Goal: Check status

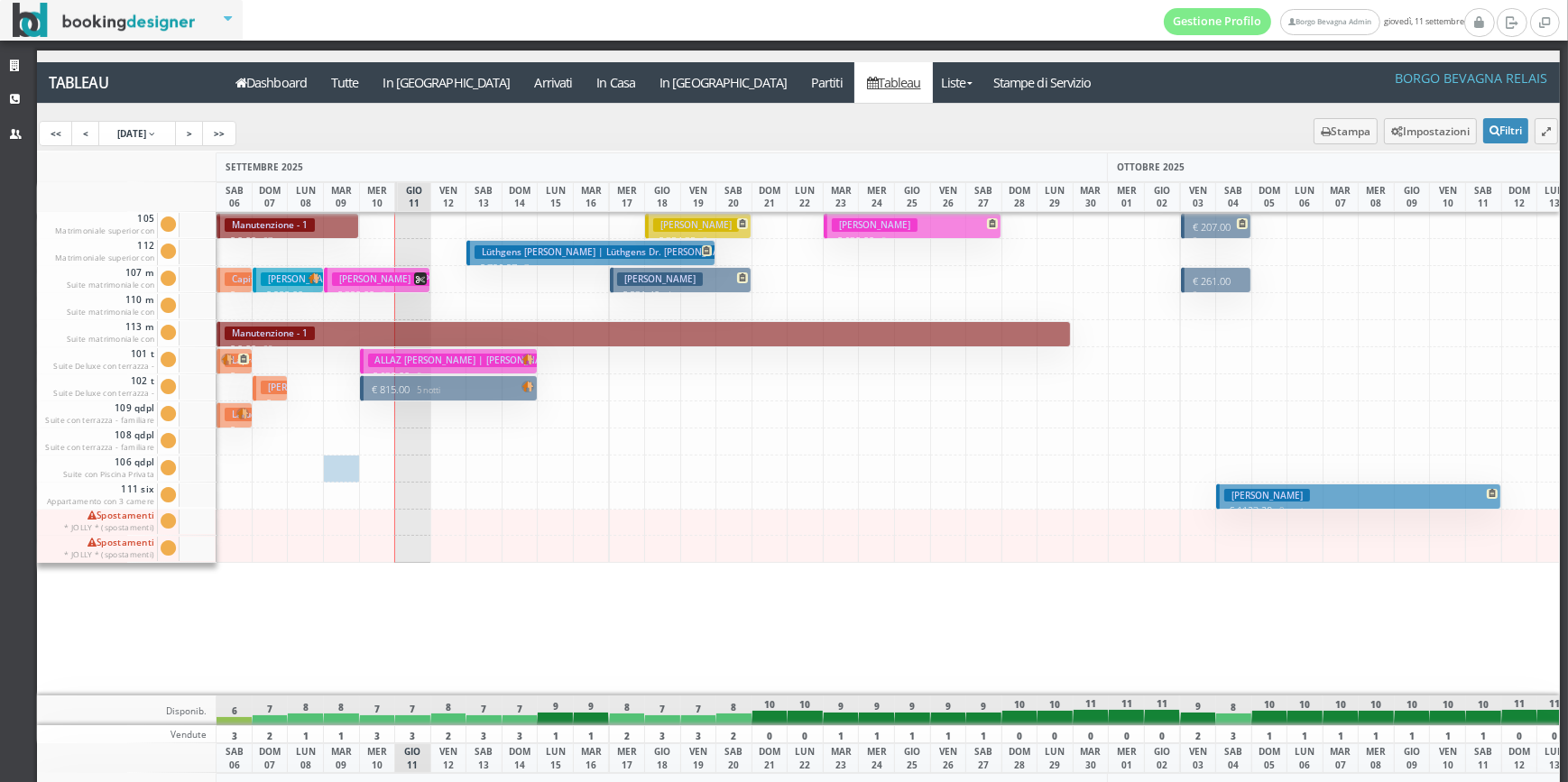
click at [489, 258] on h3 "[PERSON_NAME] | Lüthgens Dr. [PERSON_NAME]" at bounding box center [608, 252] width 268 height 14
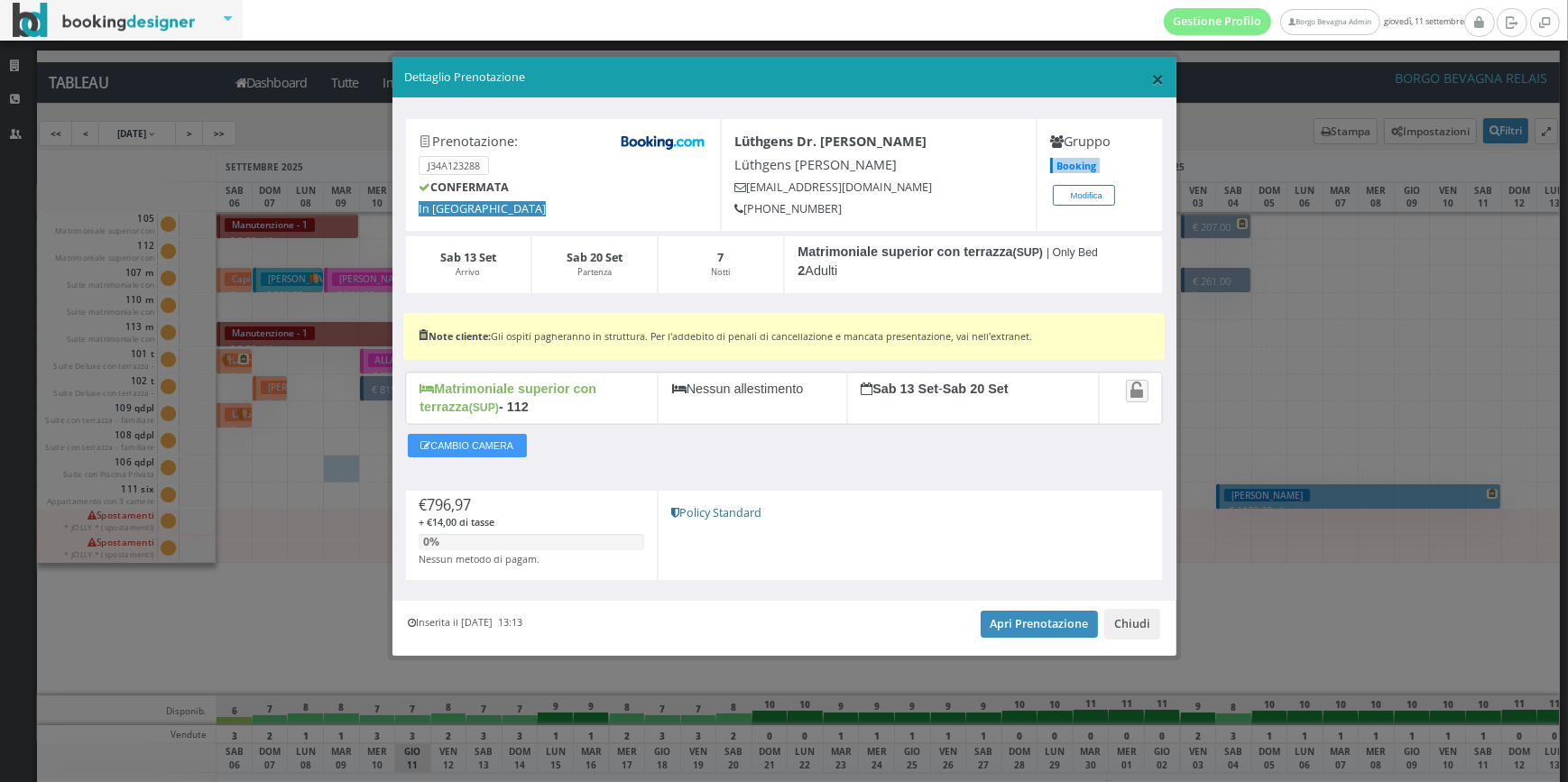
click at [1153, 74] on span "×" at bounding box center [1157, 78] width 13 height 31
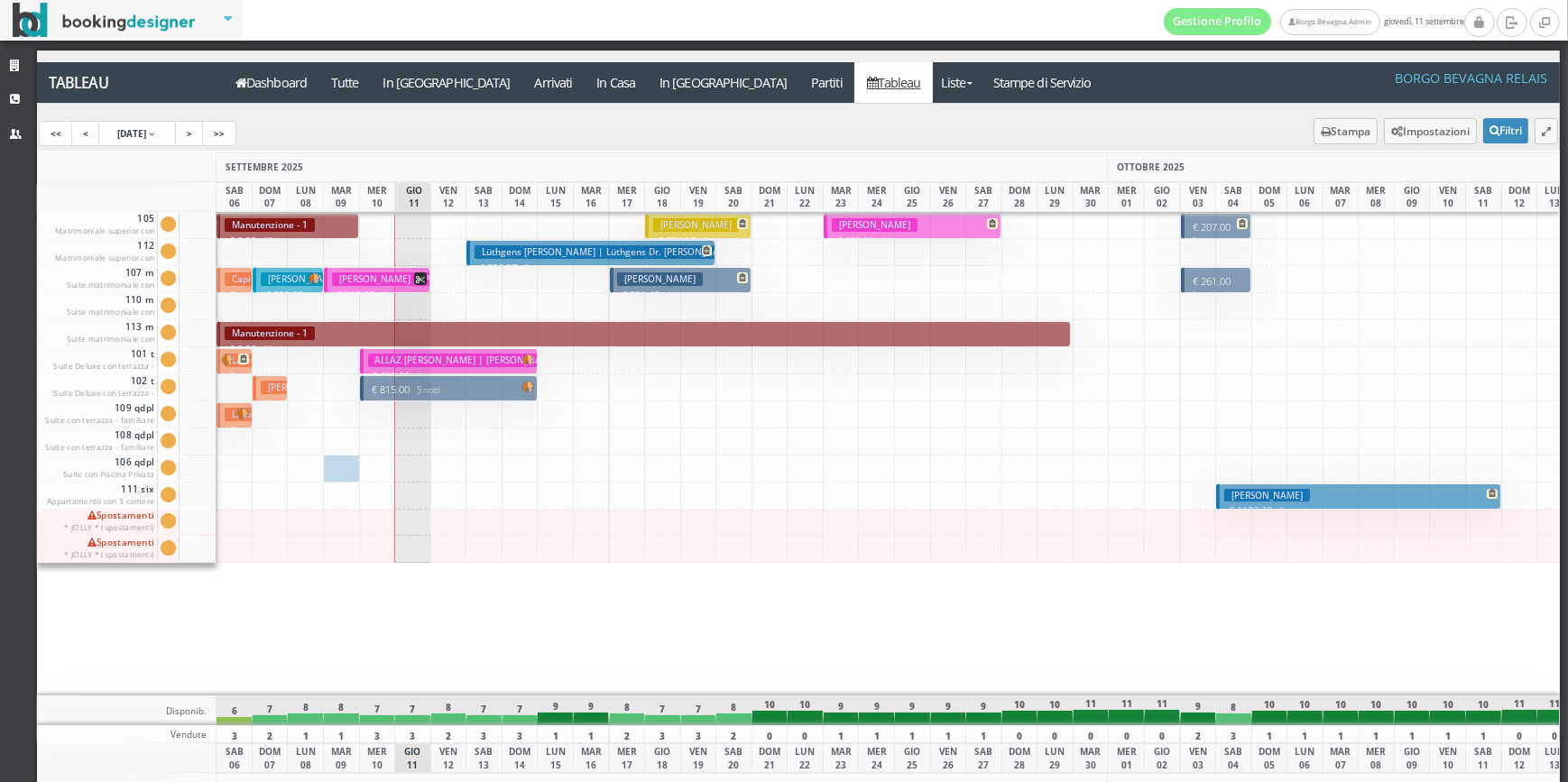
click at [635, 279] on h3 "[PERSON_NAME]" at bounding box center [660, 280] width 85 height 14
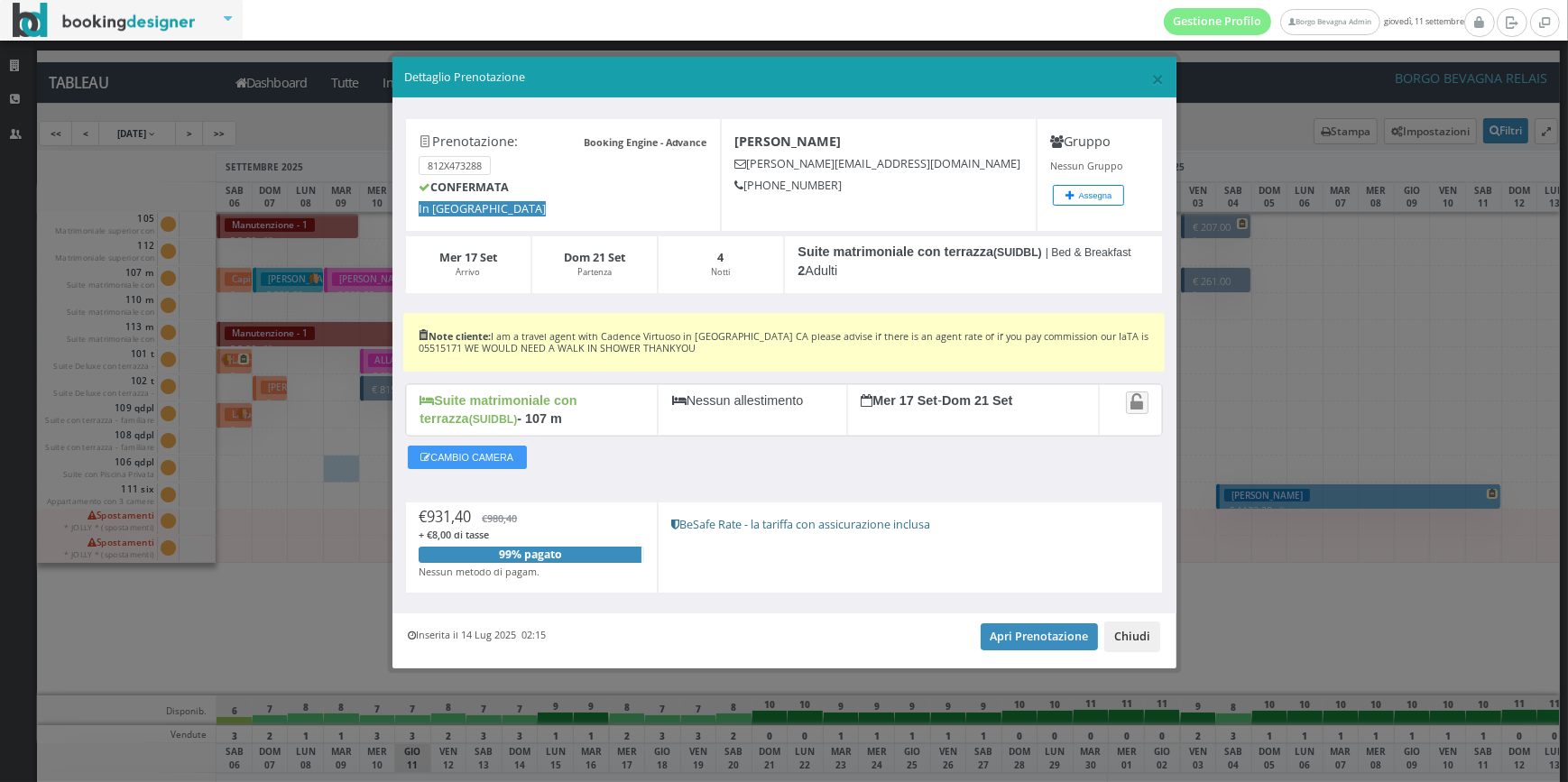
click at [1125, 634] on button "Chiudi" at bounding box center [1132, 636] width 56 height 31
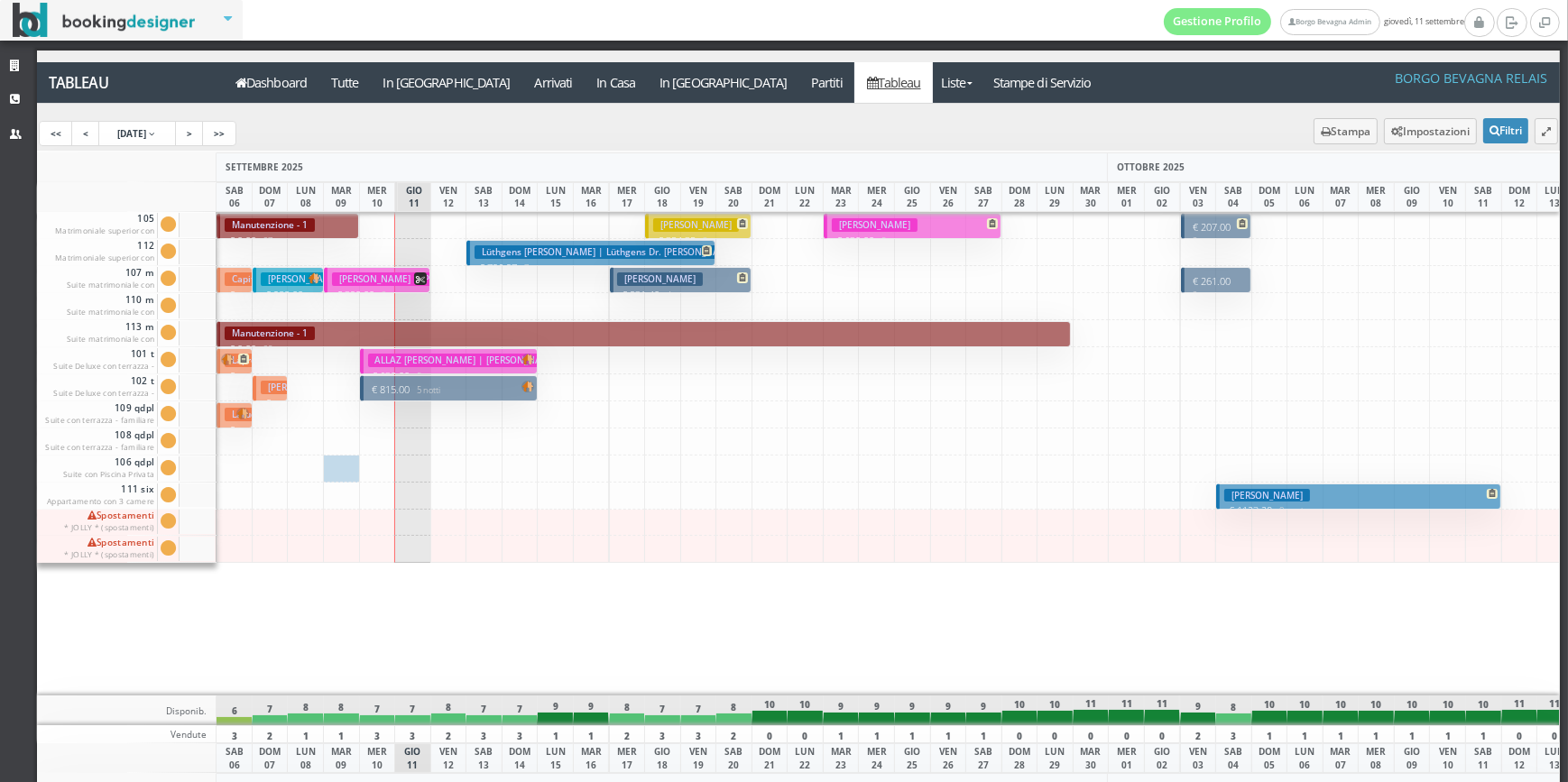
click at [659, 229] on h3 "[PERSON_NAME]" at bounding box center [696, 225] width 85 height 14
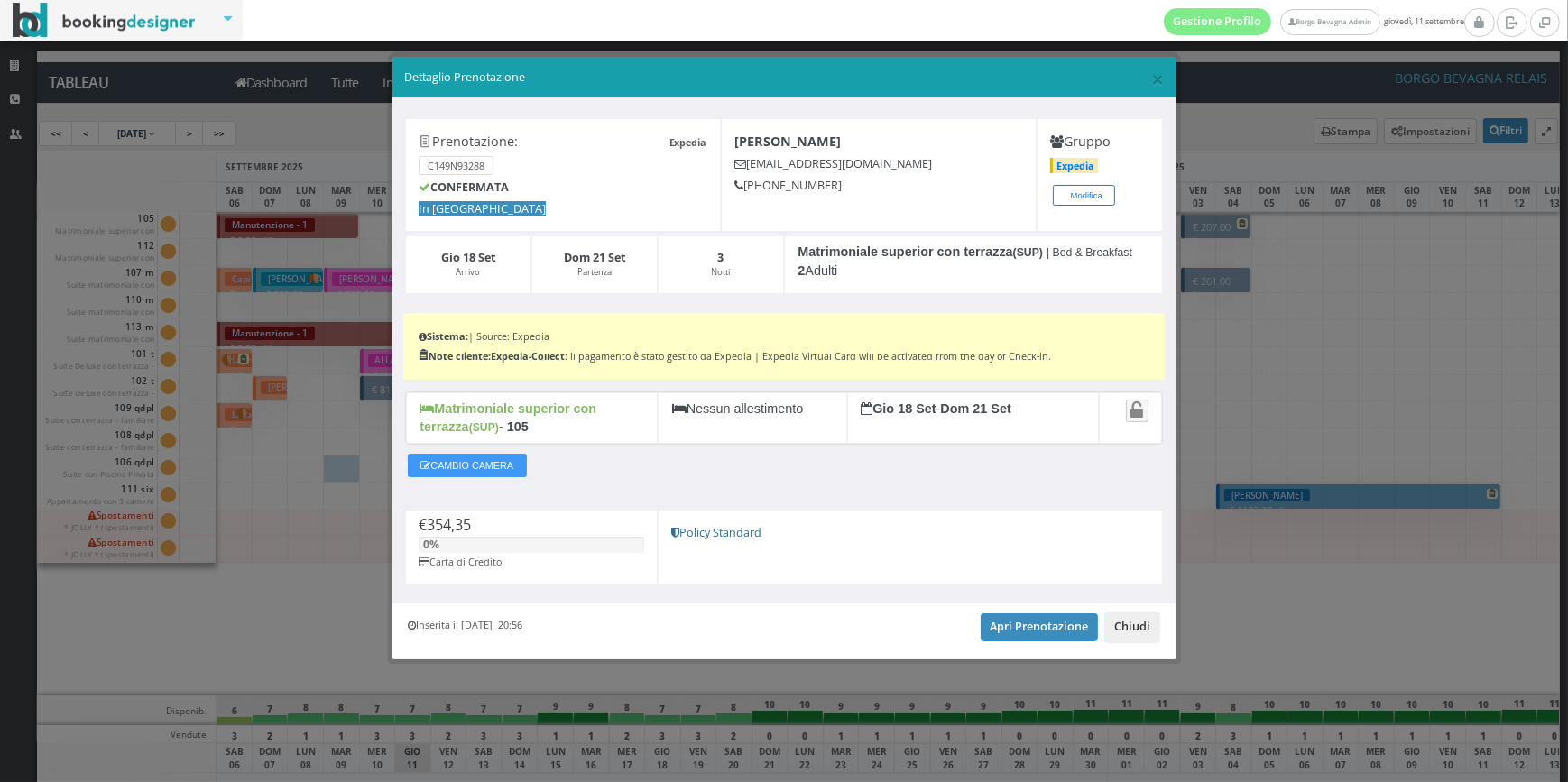
click at [1144, 628] on button "Chiudi" at bounding box center [1132, 626] width 56 height 31
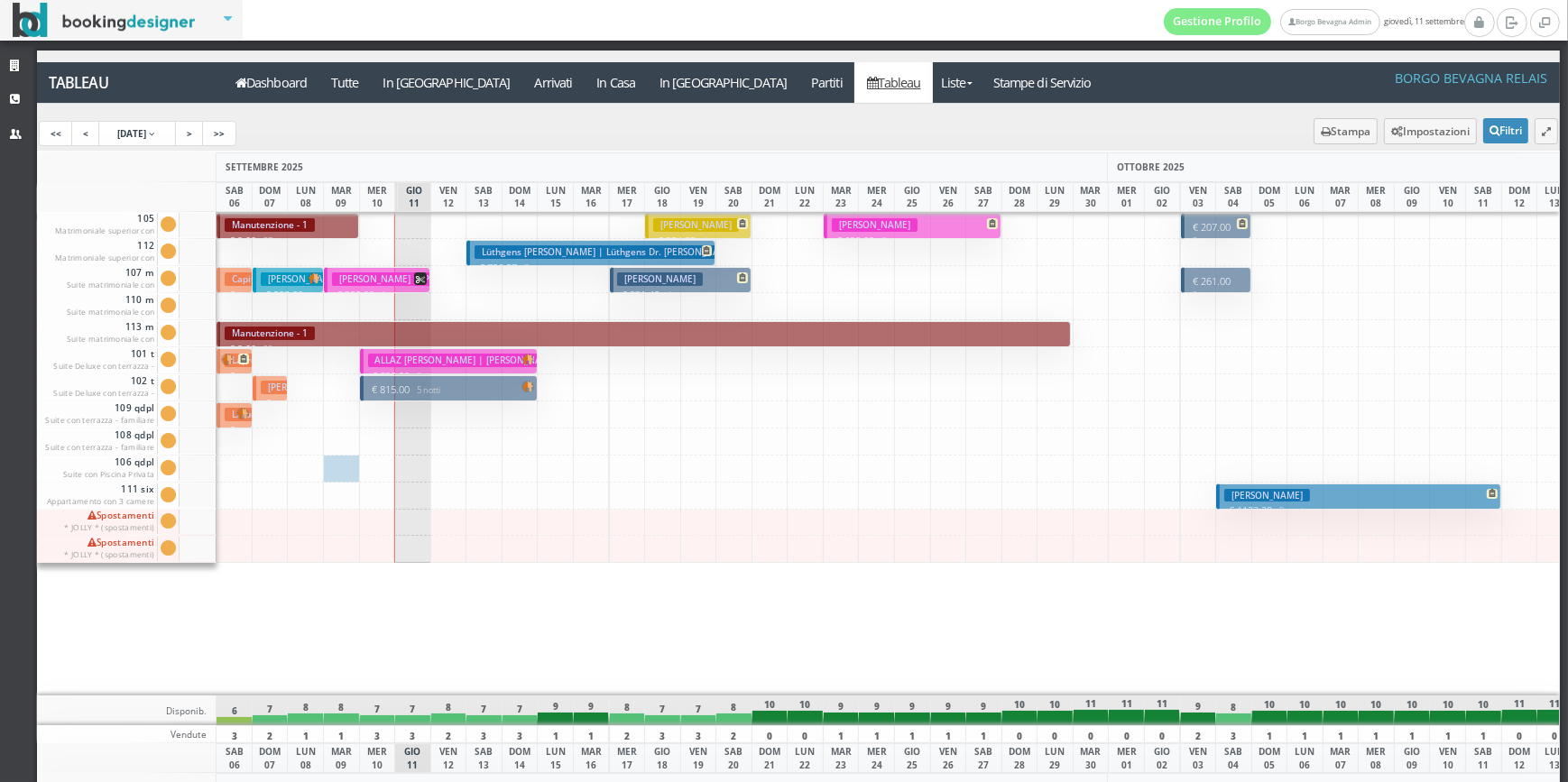
click at [855, 227] on h3 "[PERSON_NAME]" at bounding box center [874, 225] width 85 height 14
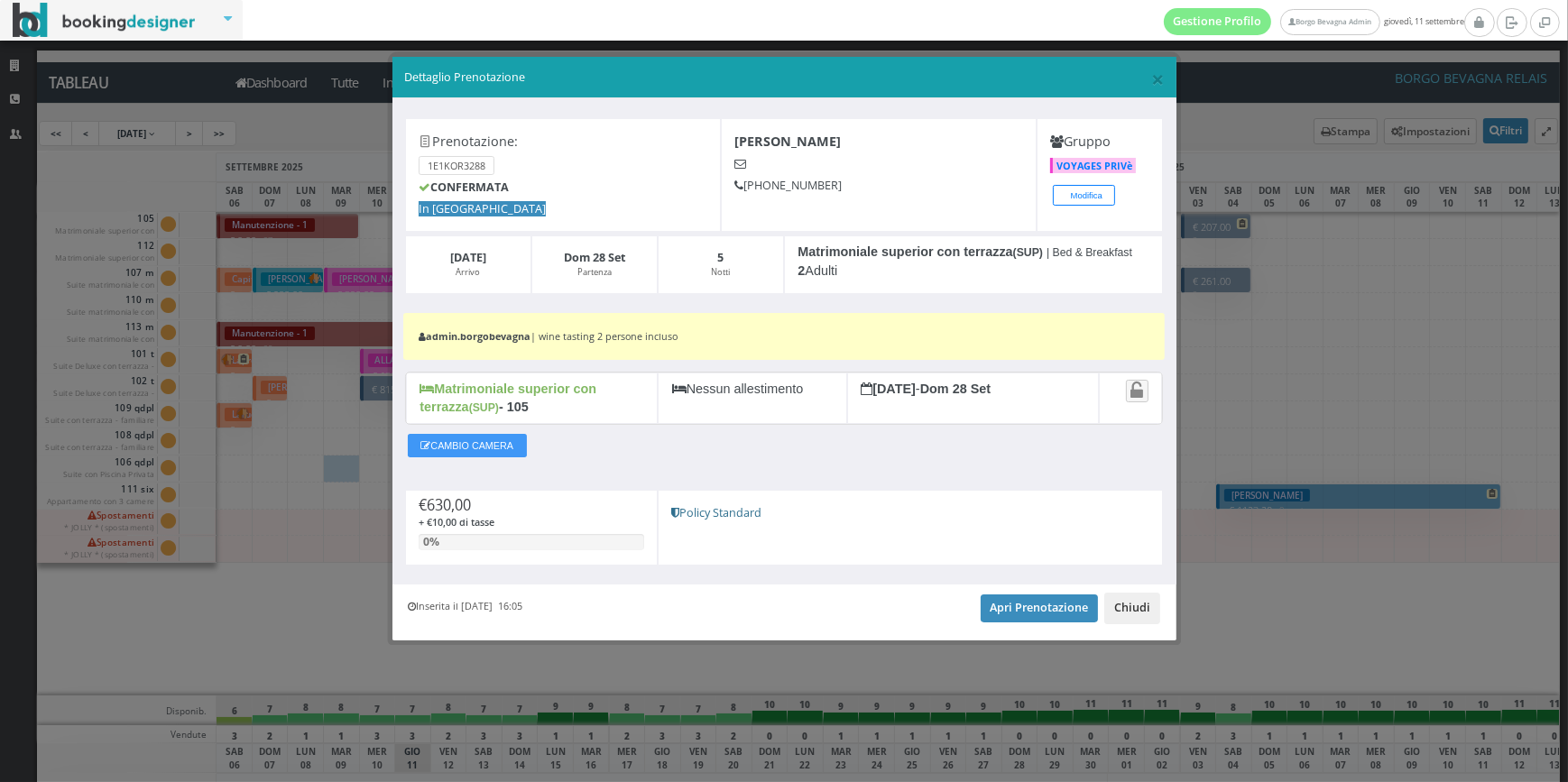
click at [1139, 613] on button "Chiudi" at bounding box center [1132, 607] width 56 height 31
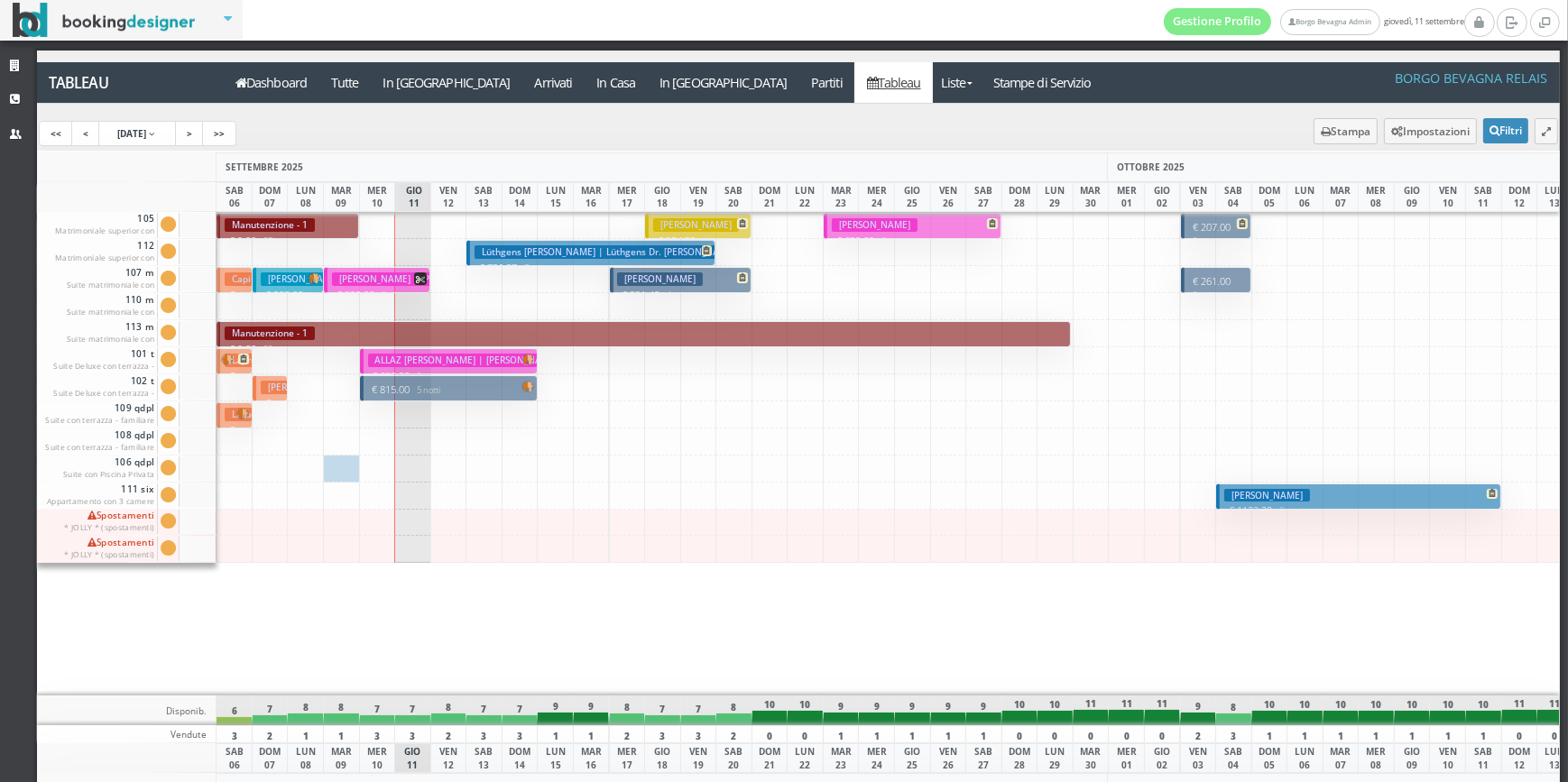
click at [1191, 230] on p "€ 207.00 2 notti" at bounding box center [1217, 234] width 58 height 28
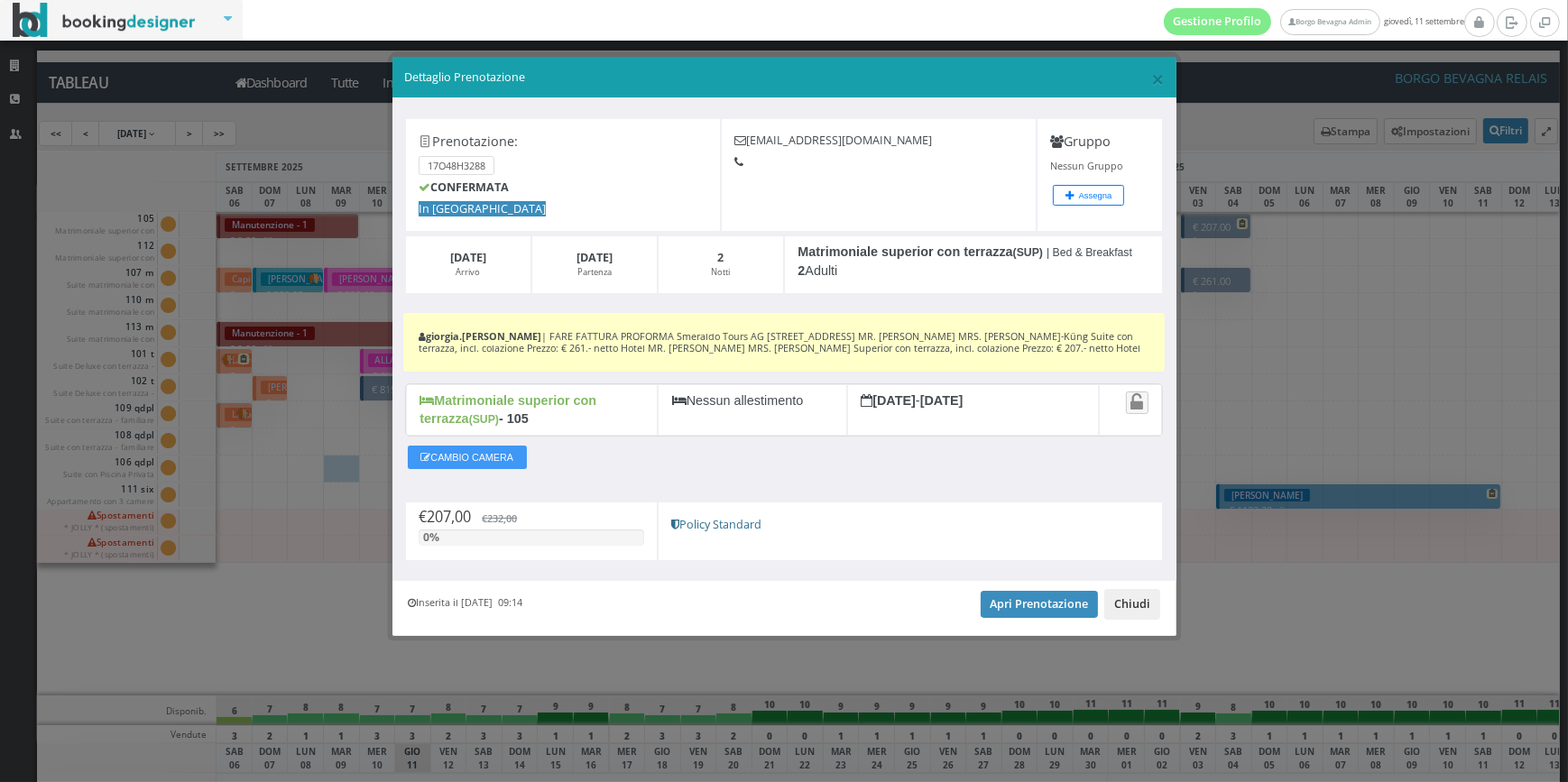
click at [1136, 620] on button "Chiudi" at bounding box center [1132, 604] width 56 height 31
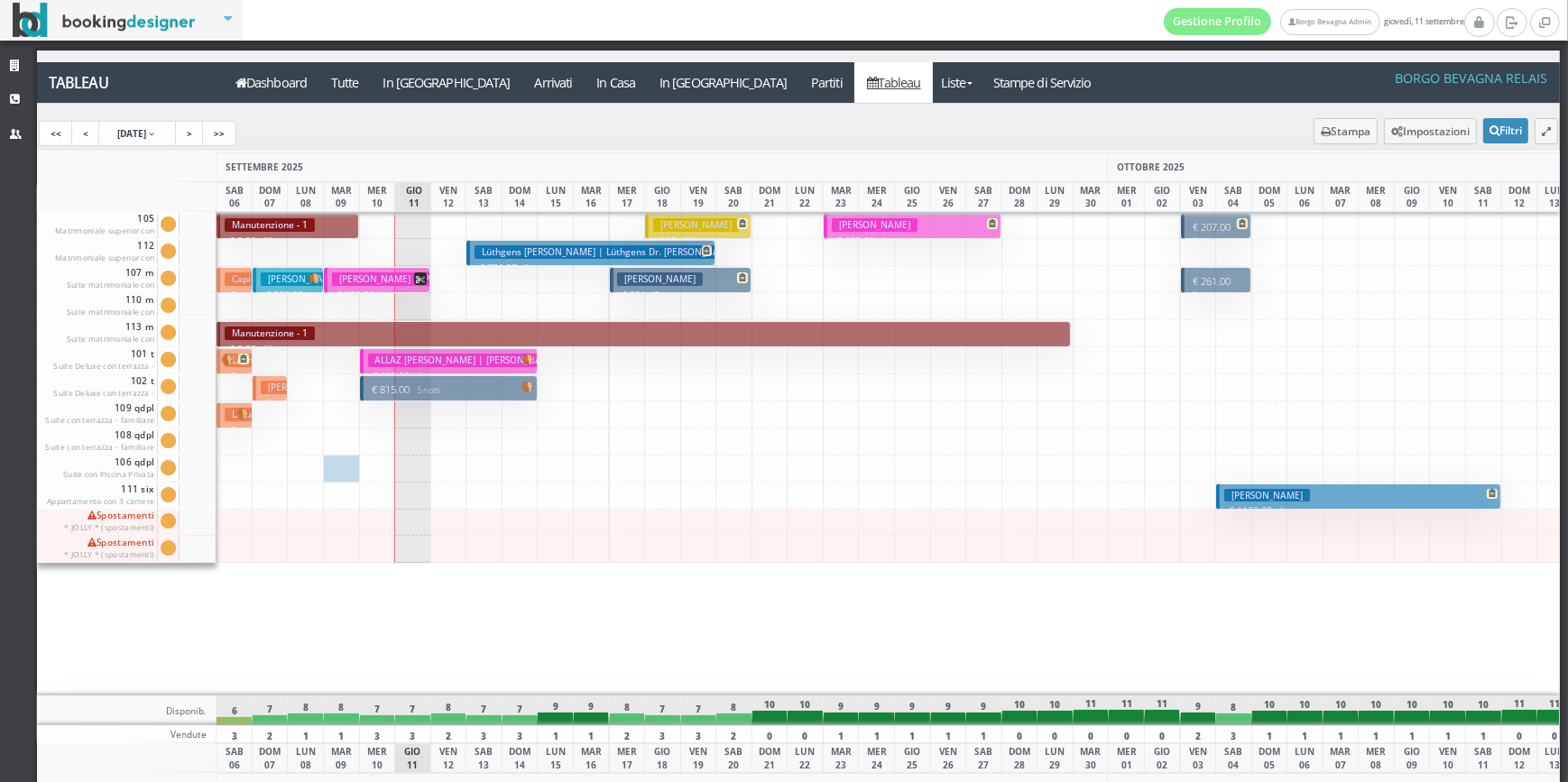
click at [1187, 287] on button "€ 261.00 2 notti 2 Adulti" at bounding box center [1217, 280] width 71 height 26
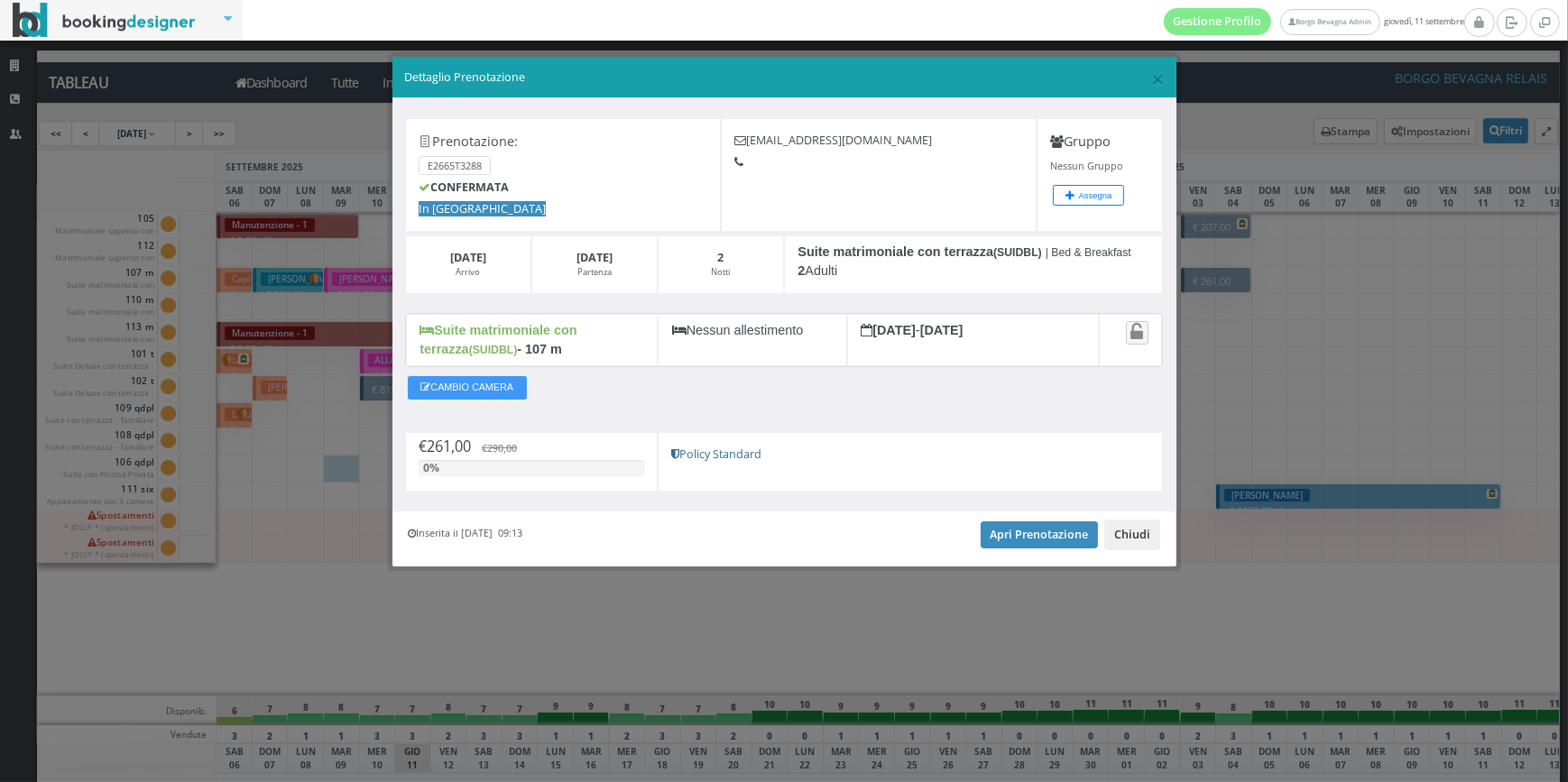
click at [1155, 547] on button "Chiudi" at bounding box center [1132, 535] width 56 height 31
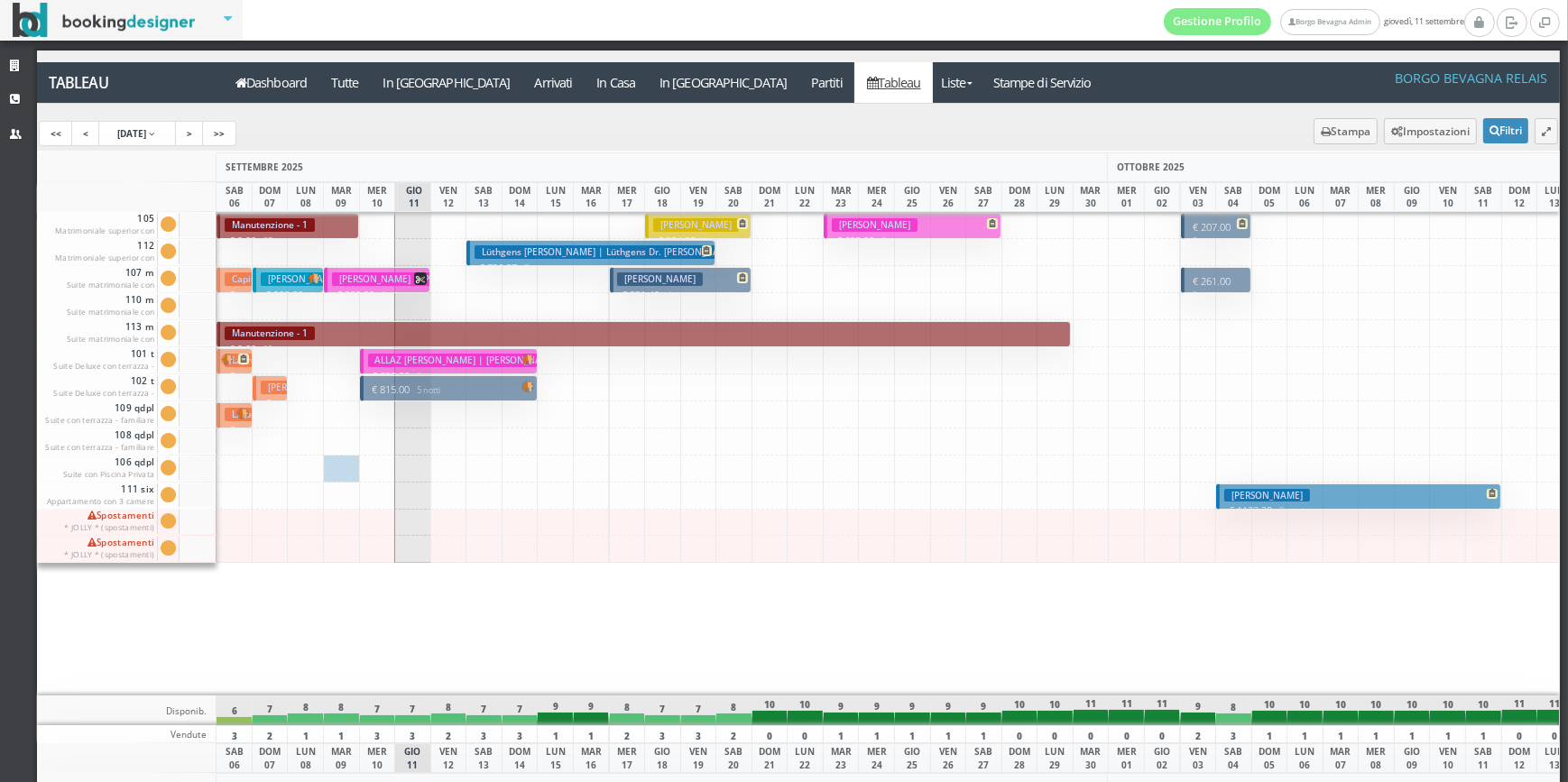
click at [1209, 226] on p "€ 207.00 2 notti" at bounding box center [1217, 234] width 58 height 28
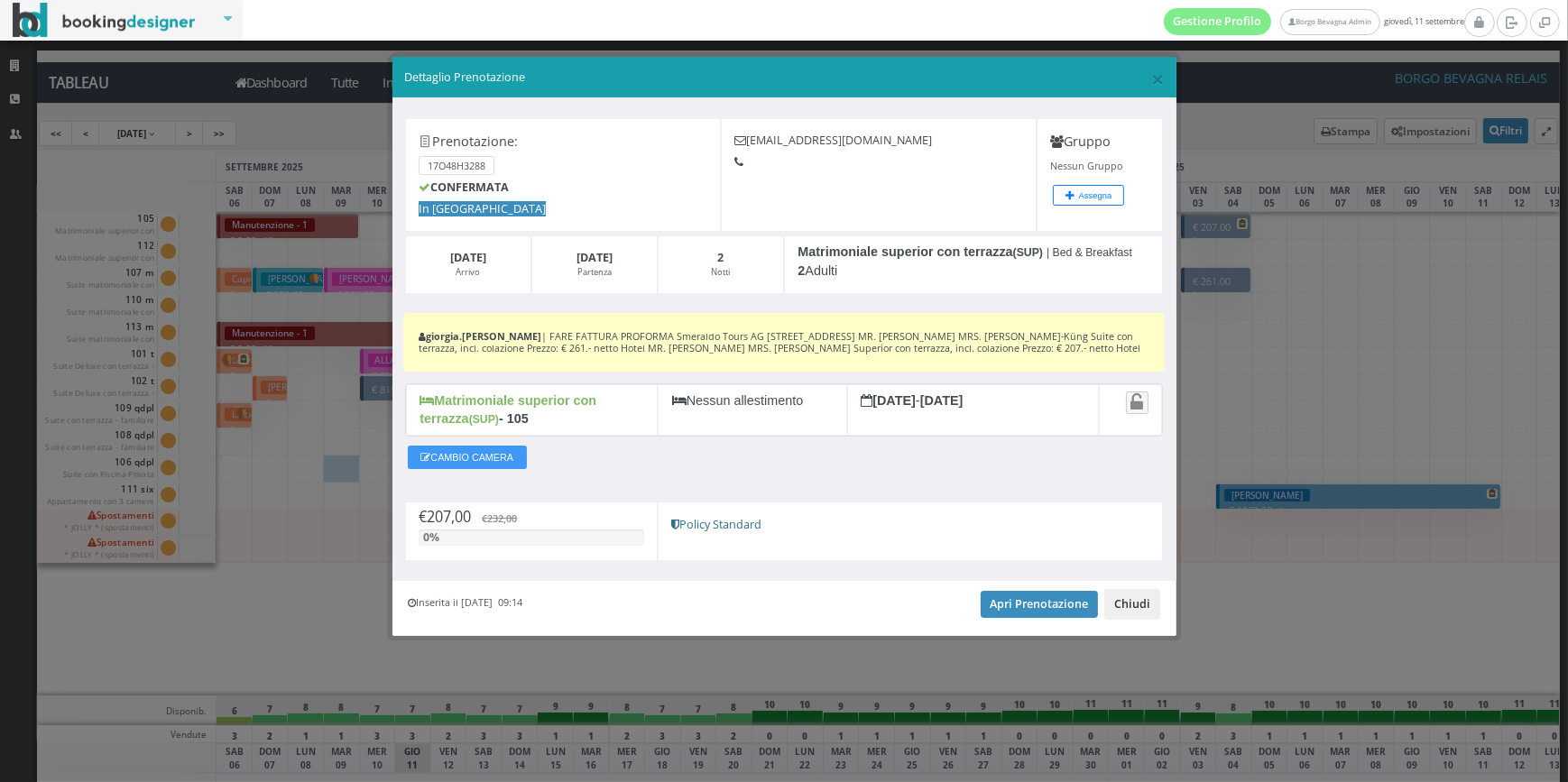
click at [1149, 620] on button "Chiudi" at bounding box center [1132, 604] width 56 height 31
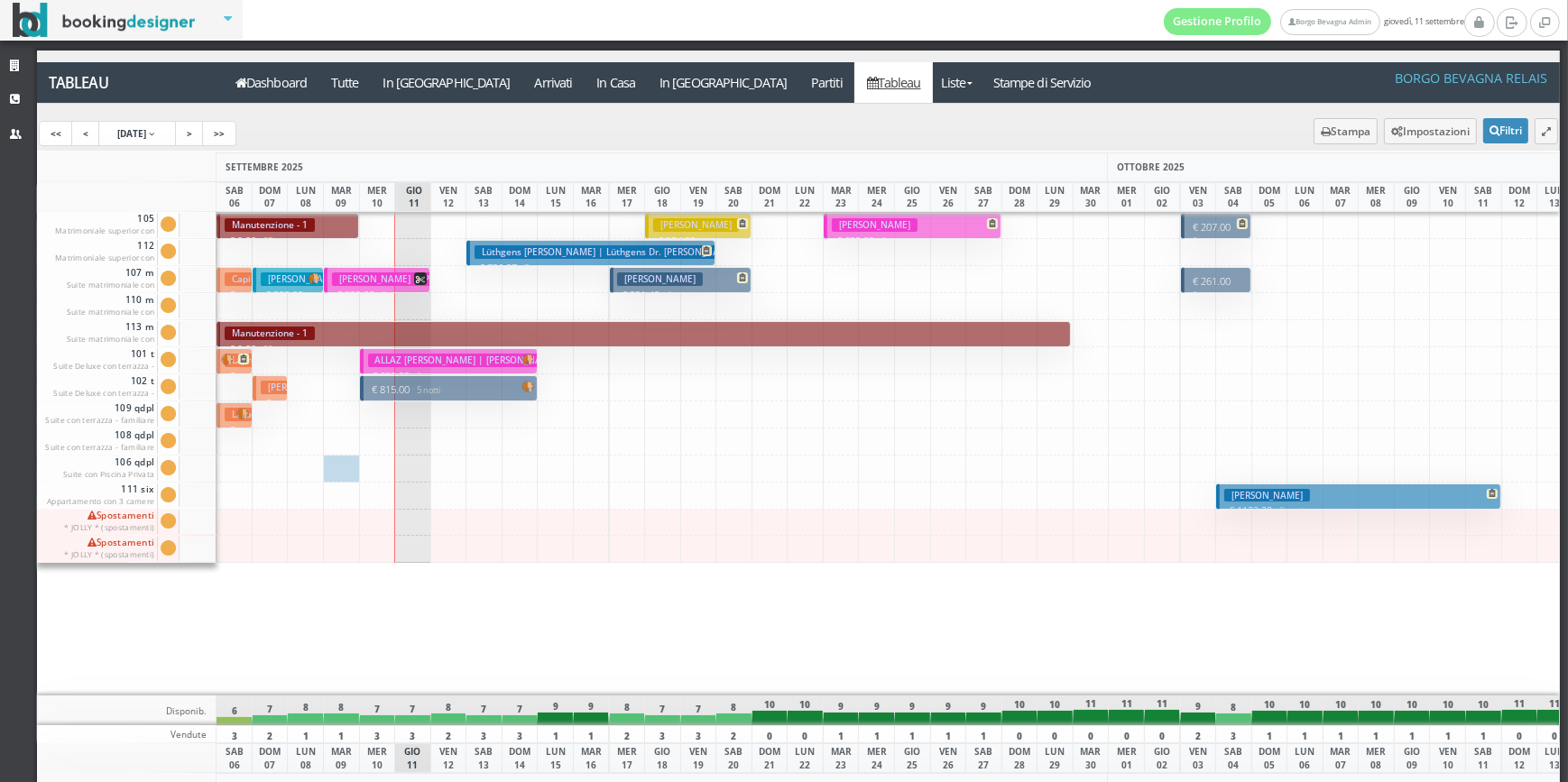
click at [1199, 222] on p "€ 207.00 2 notti" at bounding box center [1217, 234] width 58 height 28
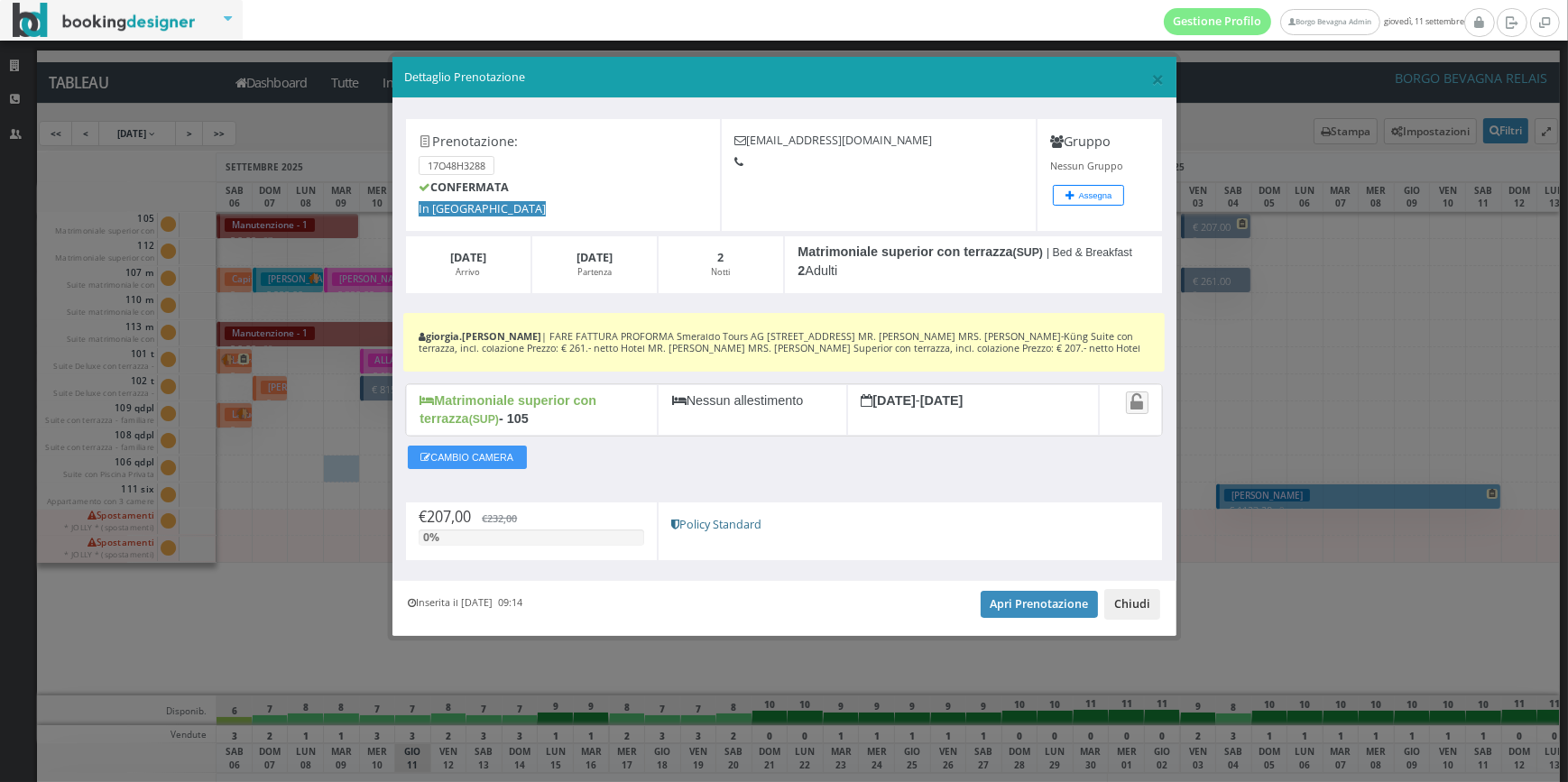
click at [1131, 612] on button "Chiudi" at bounding box center [1132, 604] width 56 height 31
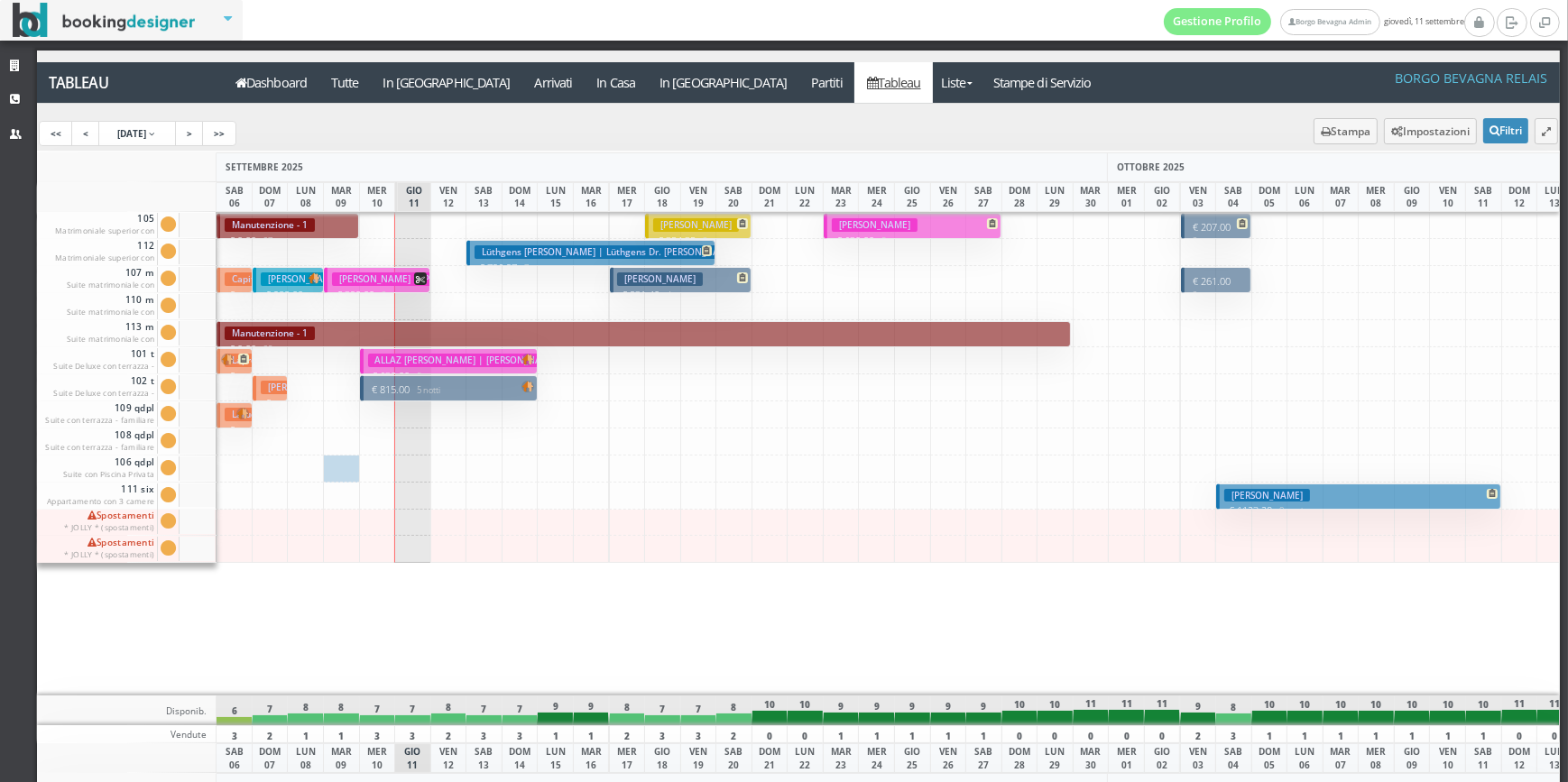
click at [1194, 228] on p "€ 207.00 2 notti" at bounding box center [1217, 234] width 58 height 28
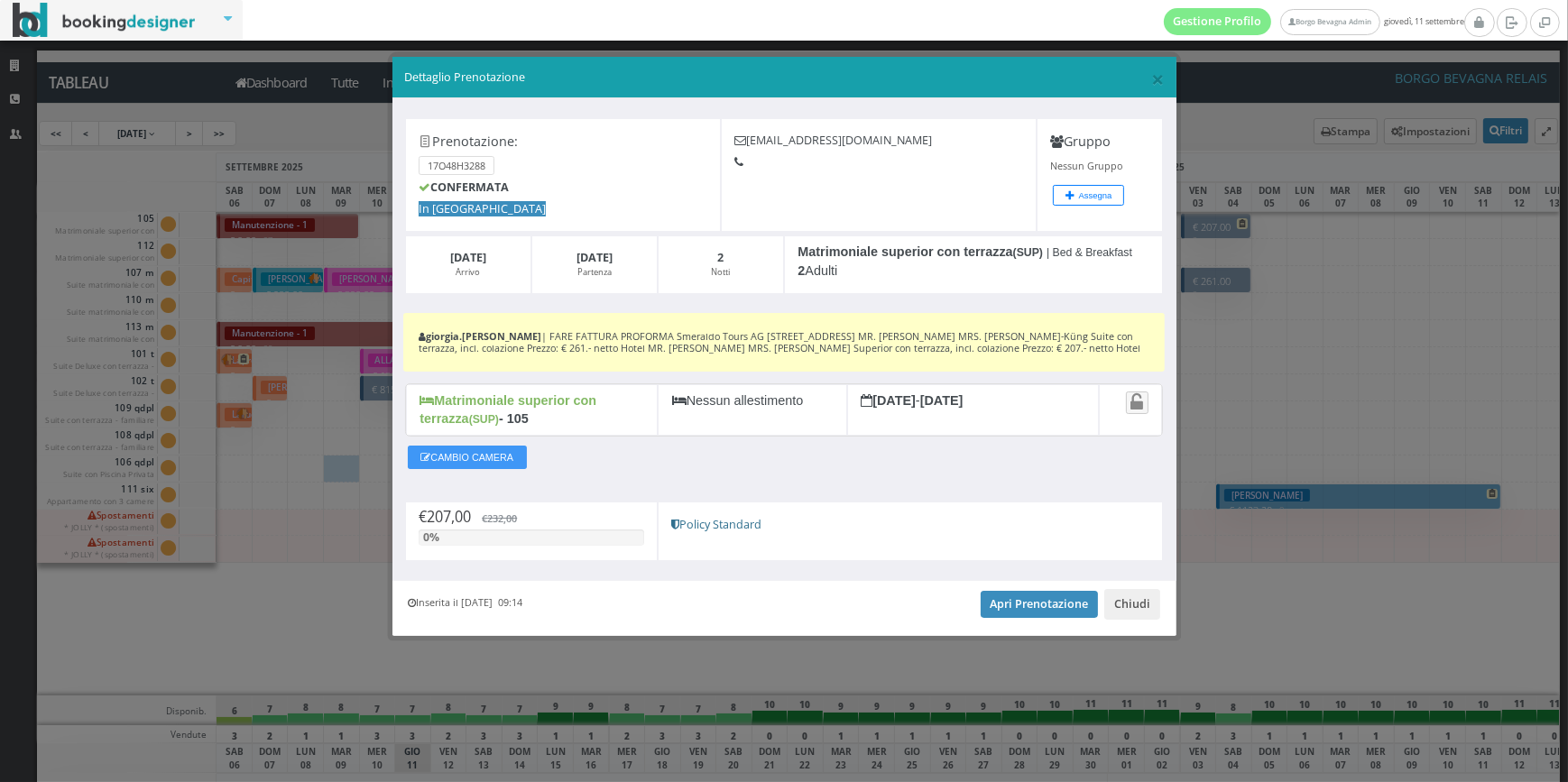
click at [1160, 614] on div "Inserita il 12 Mar 2025 09:14 Apri Prenotazione Chiudi" at bounding box center [784, 607] width 784 height 55
click at [1142, 620] on button "Chiudi" at bounding box center [1132, 604] width 56 height 31
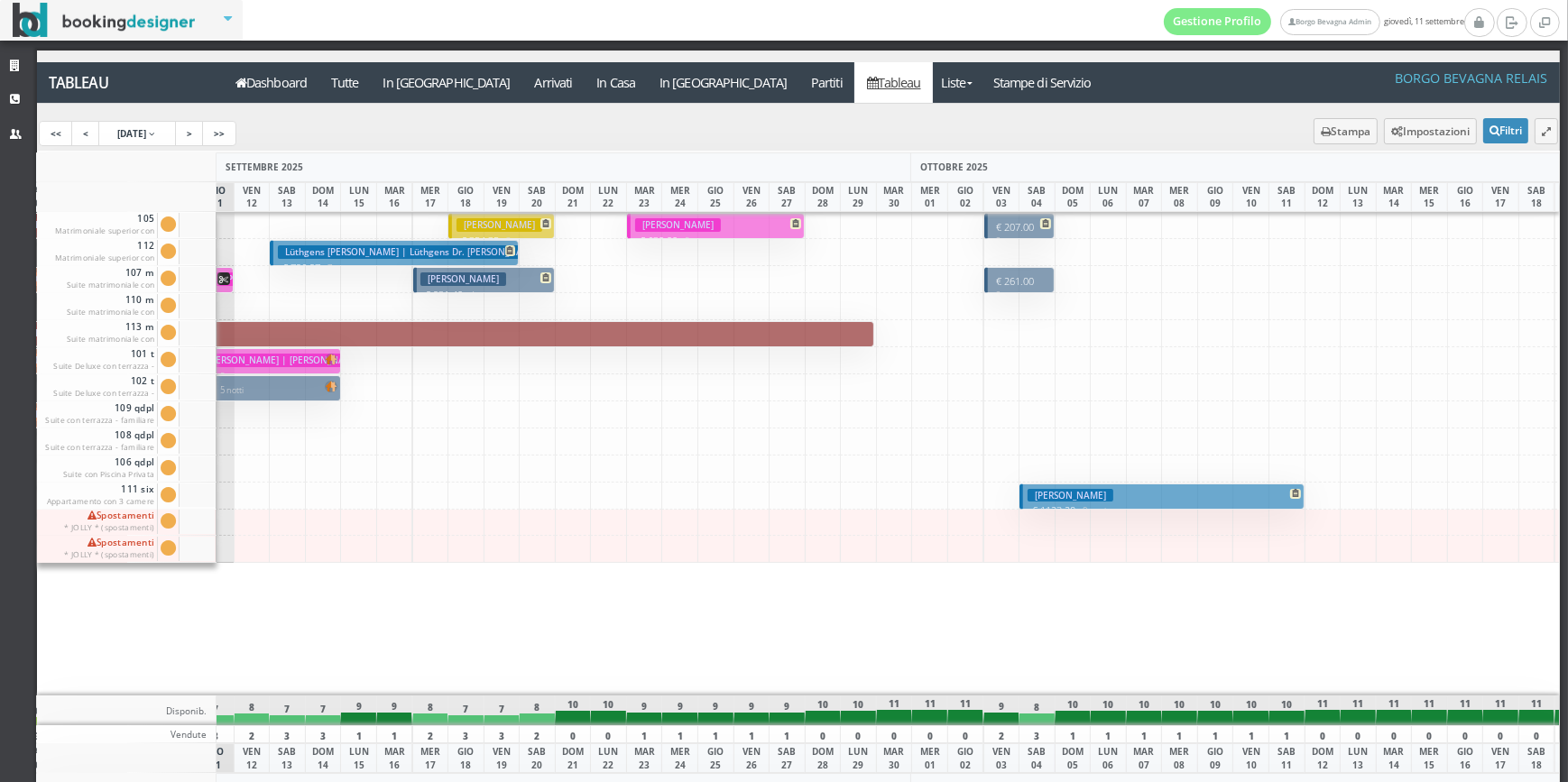
click at [1047, 496] on h3 "[PERSON_NAME]" at bounding box center [1071, 496] width 85 height 14
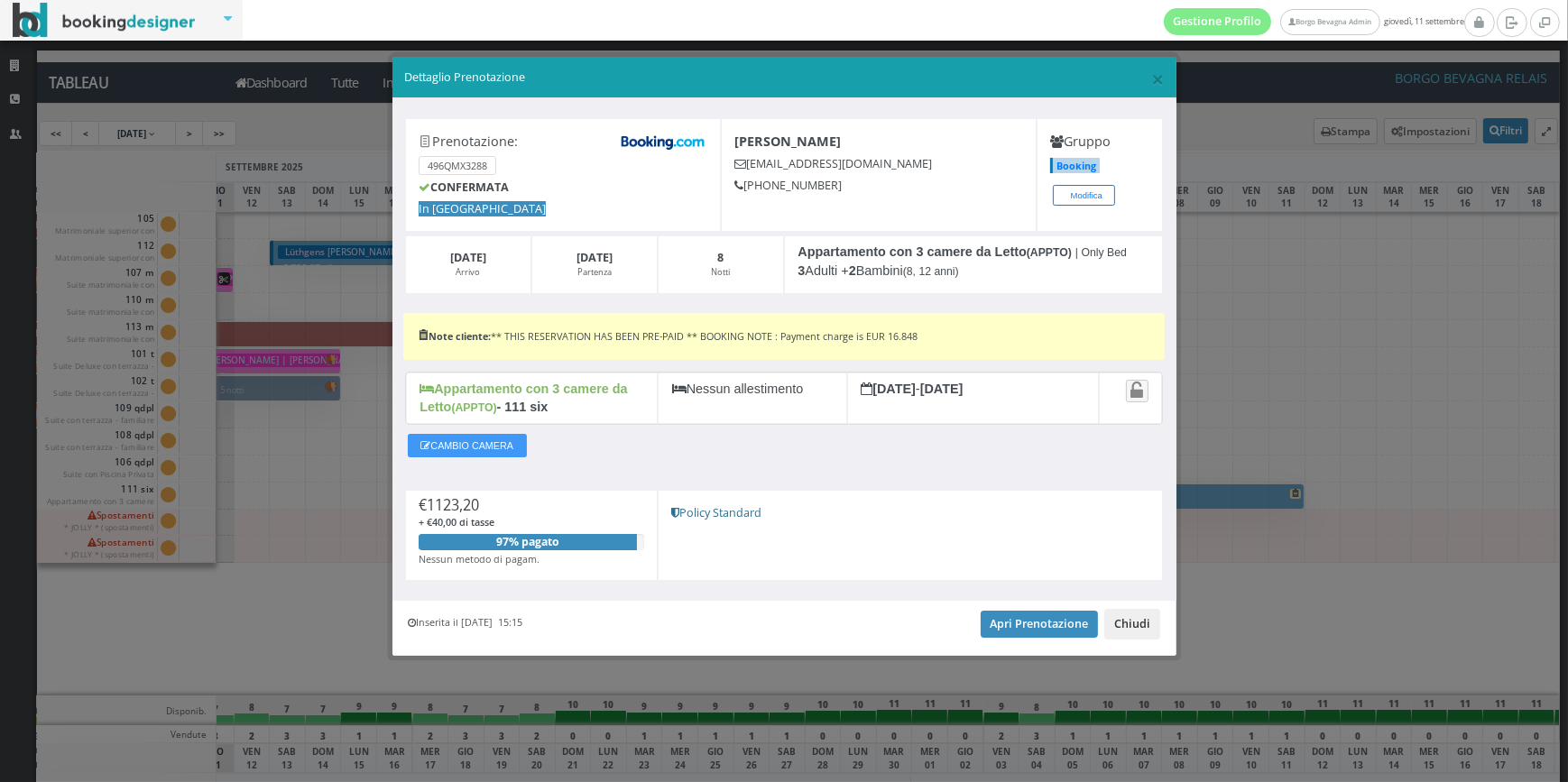
click at [1136, 630] on button "Chiudi" at bounding box center [1132, 624] width 56 height 31
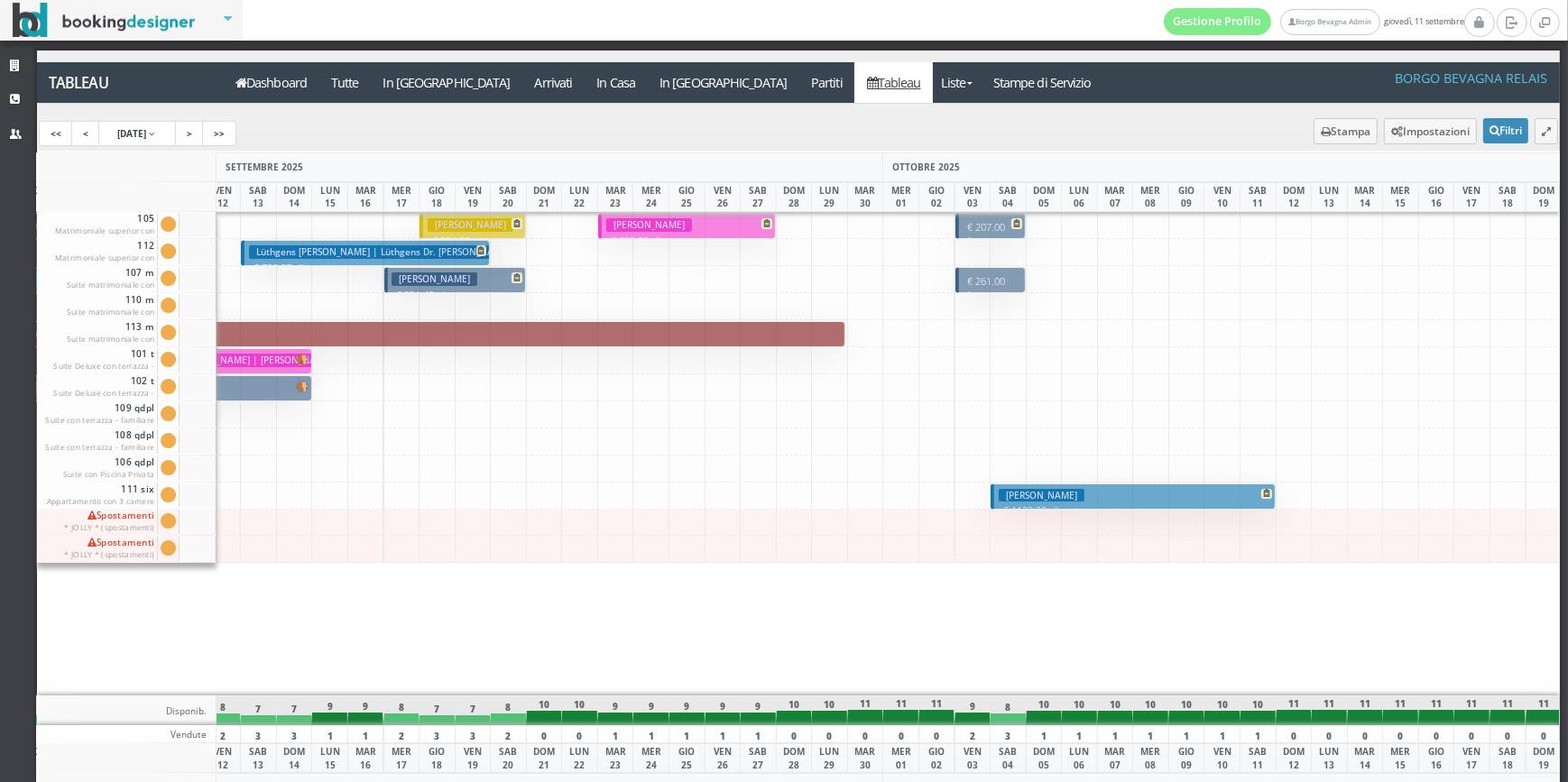
scroll to position [0, 265]
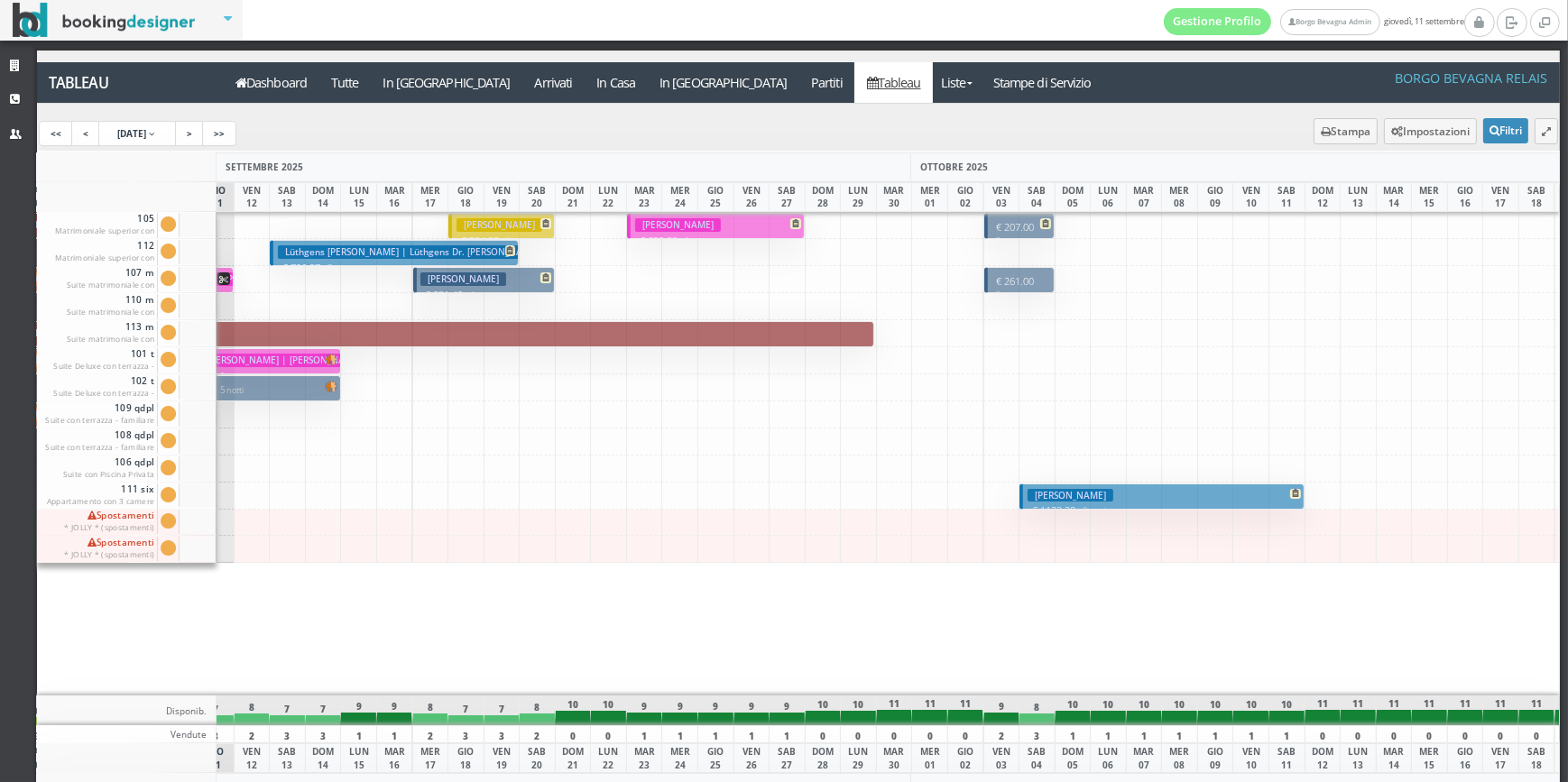
drag, startPoint x: 784, startPoint y: 683, endPoint x: 556, endPoint y: 643, distance: 231.5
click at [533, 636] on div "105 Matrimoniale superior con terrazza Cam. 105 sporca Segna come pulita Segna …" at bounding box center [798, 454] width 1523 height 483
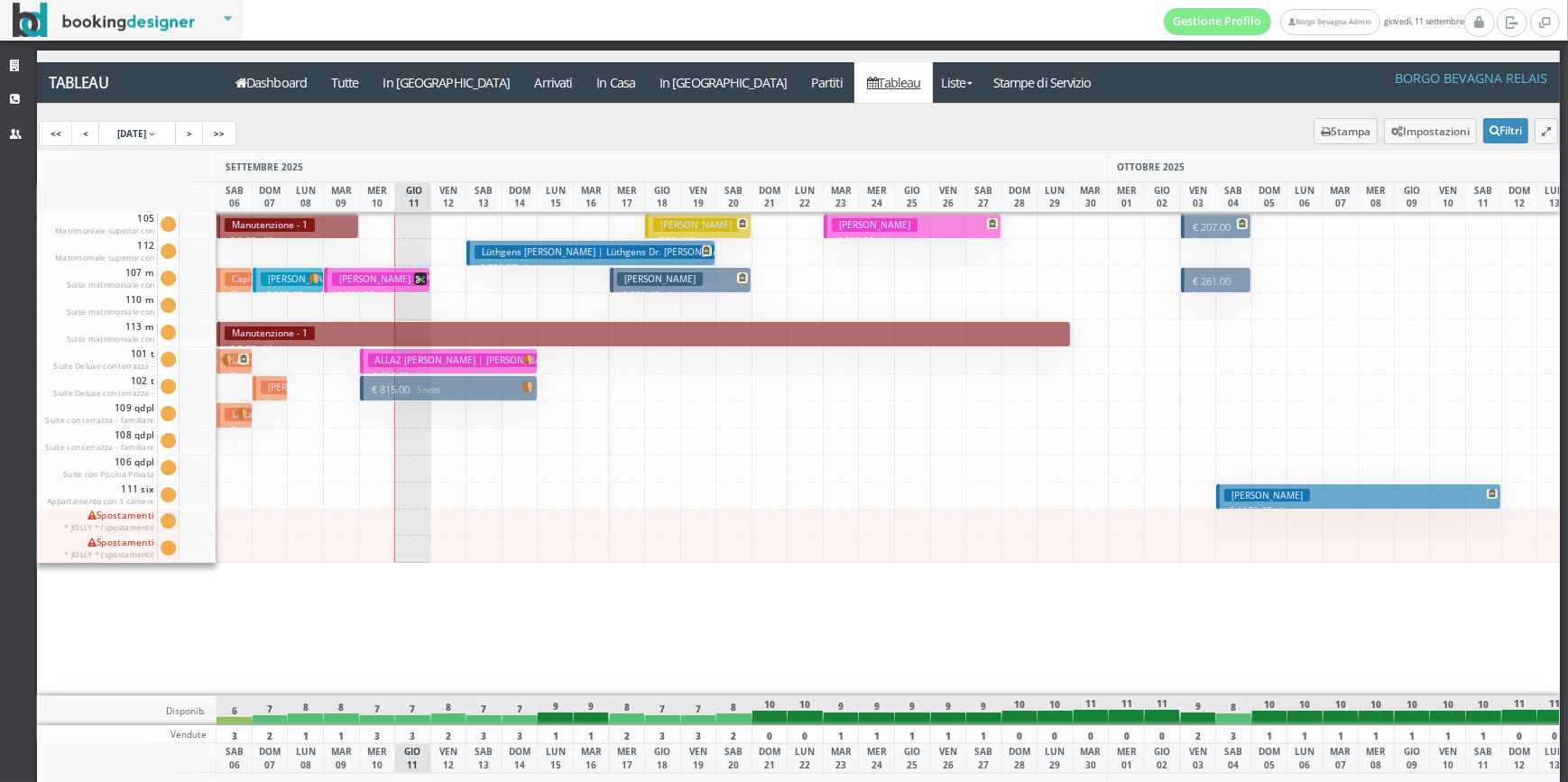
click at [498, 253] on h3 "[PERSON_NAME] | Lüthgens Dr. [PERSON_NAME]" at bounding box center [608, 252] width 268 height 14
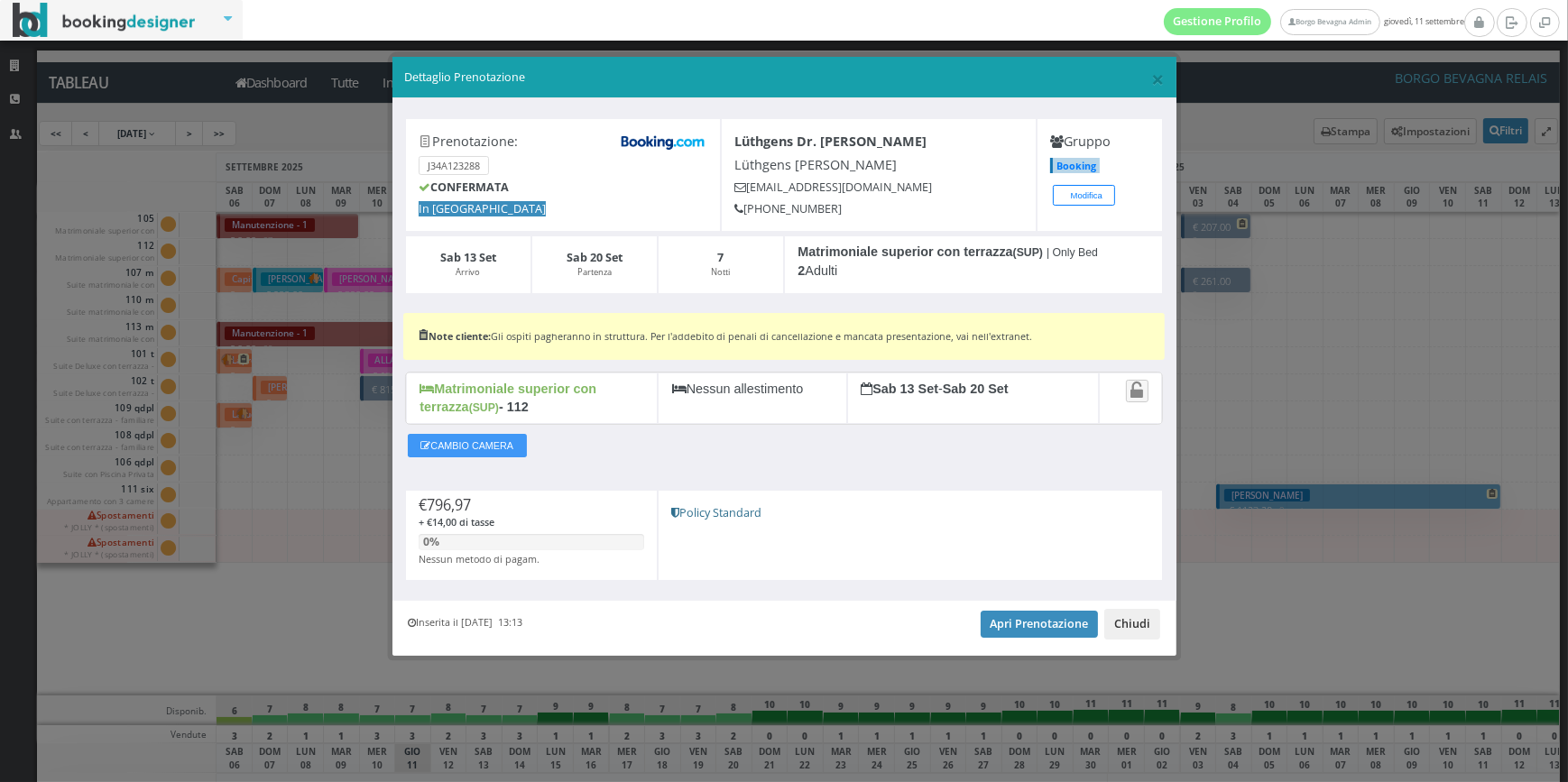
click at [1135, 630] on button "Chiudi" at bounding box center [1132, 624] width 56 height 31
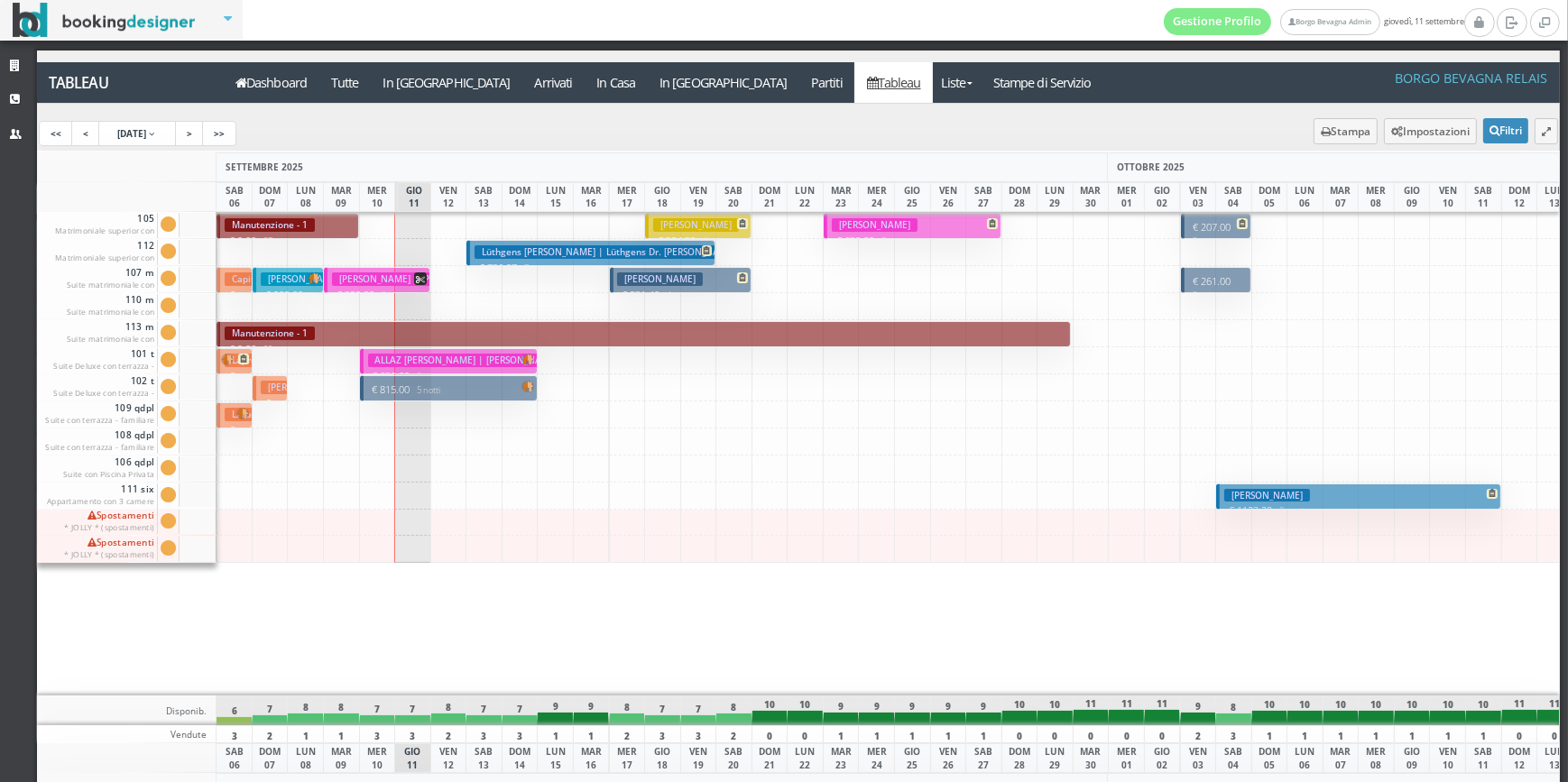
click at [538, 253] on h3 "[PERSON_NAME] | Lüthgens Dr. [PERSON_NAME]" at bounding box center [608, 252] width 268 height 14
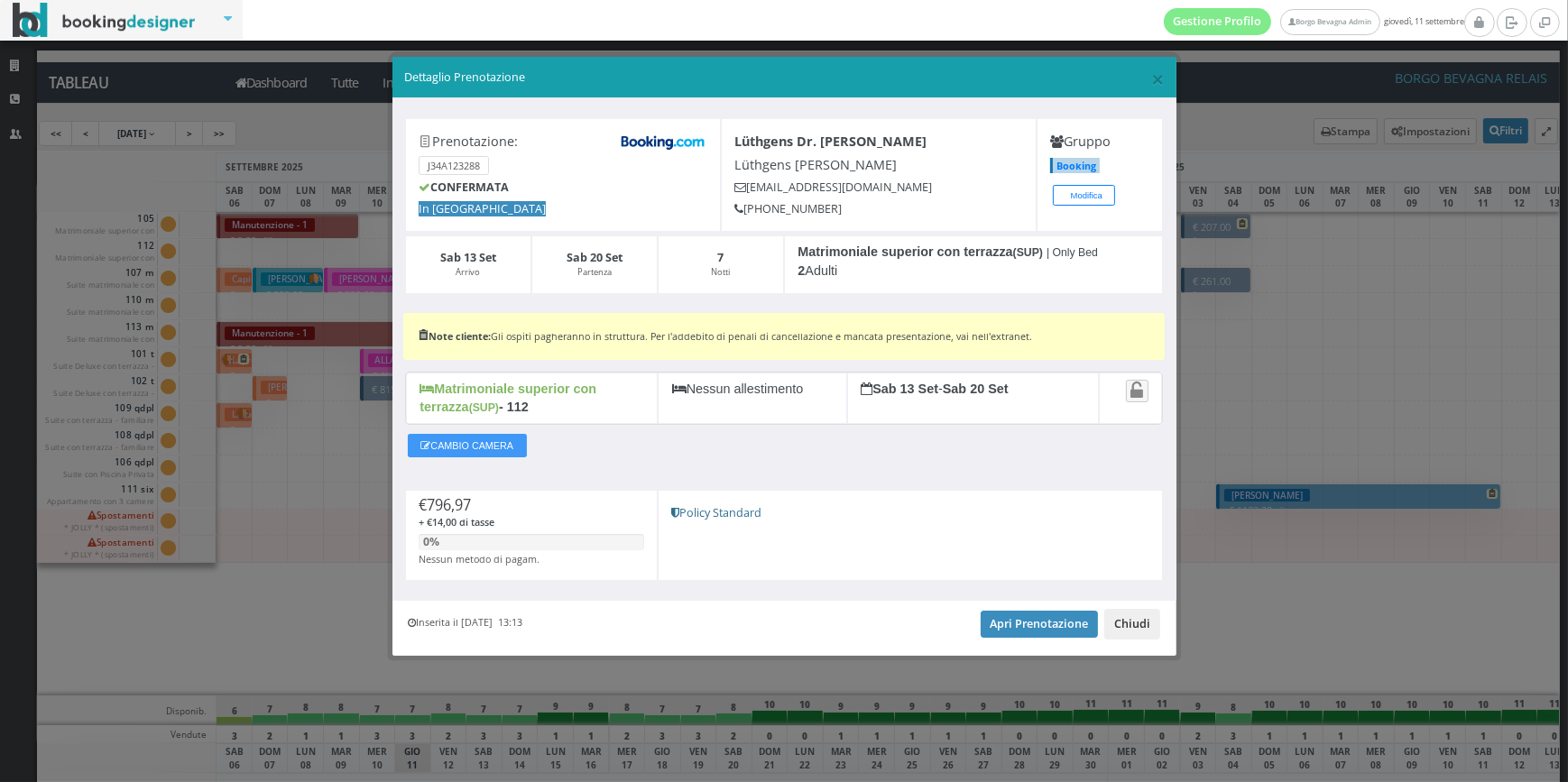
click at [1133, 626] on button "Chiudi" at bounding box center [1132, 624] width 56 height 31
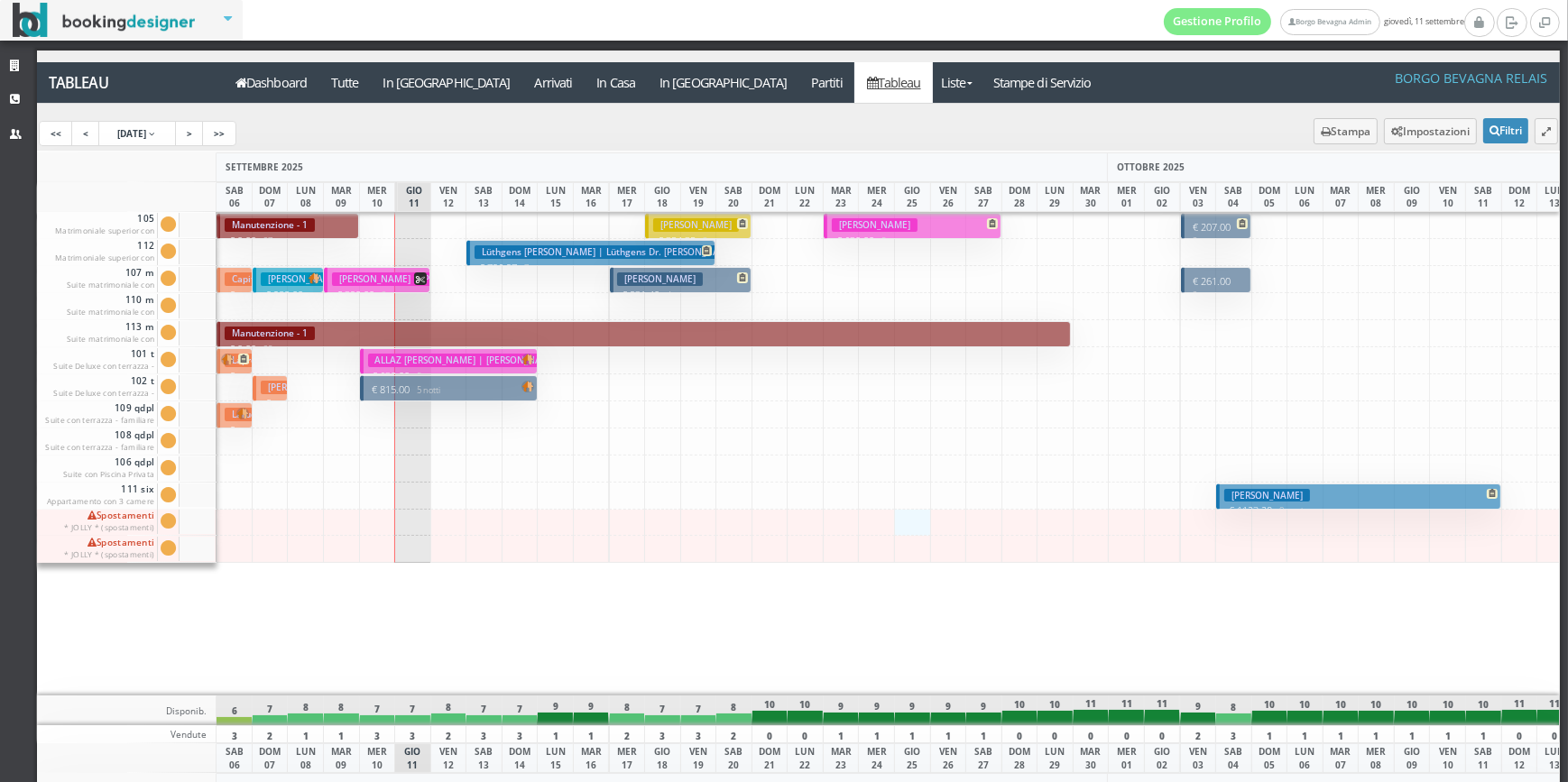
drag, startPoint x: 902, startPoint y: 518, endPoint x: 910, endPoint y: 512, distance: 10.0
click at [910, 512] on div at bounding box center [912, 523] width 37 height 27
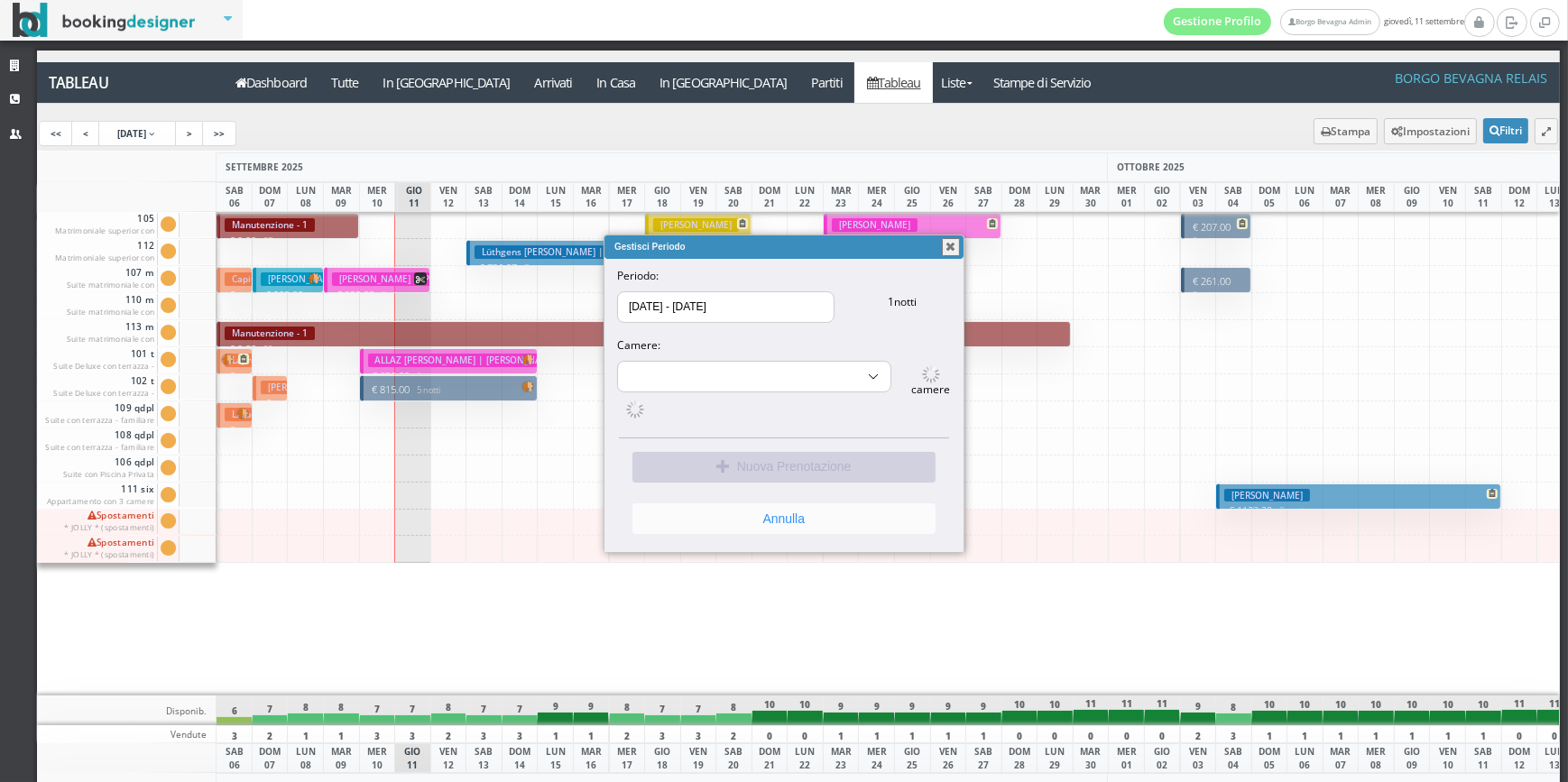
select select "13216"
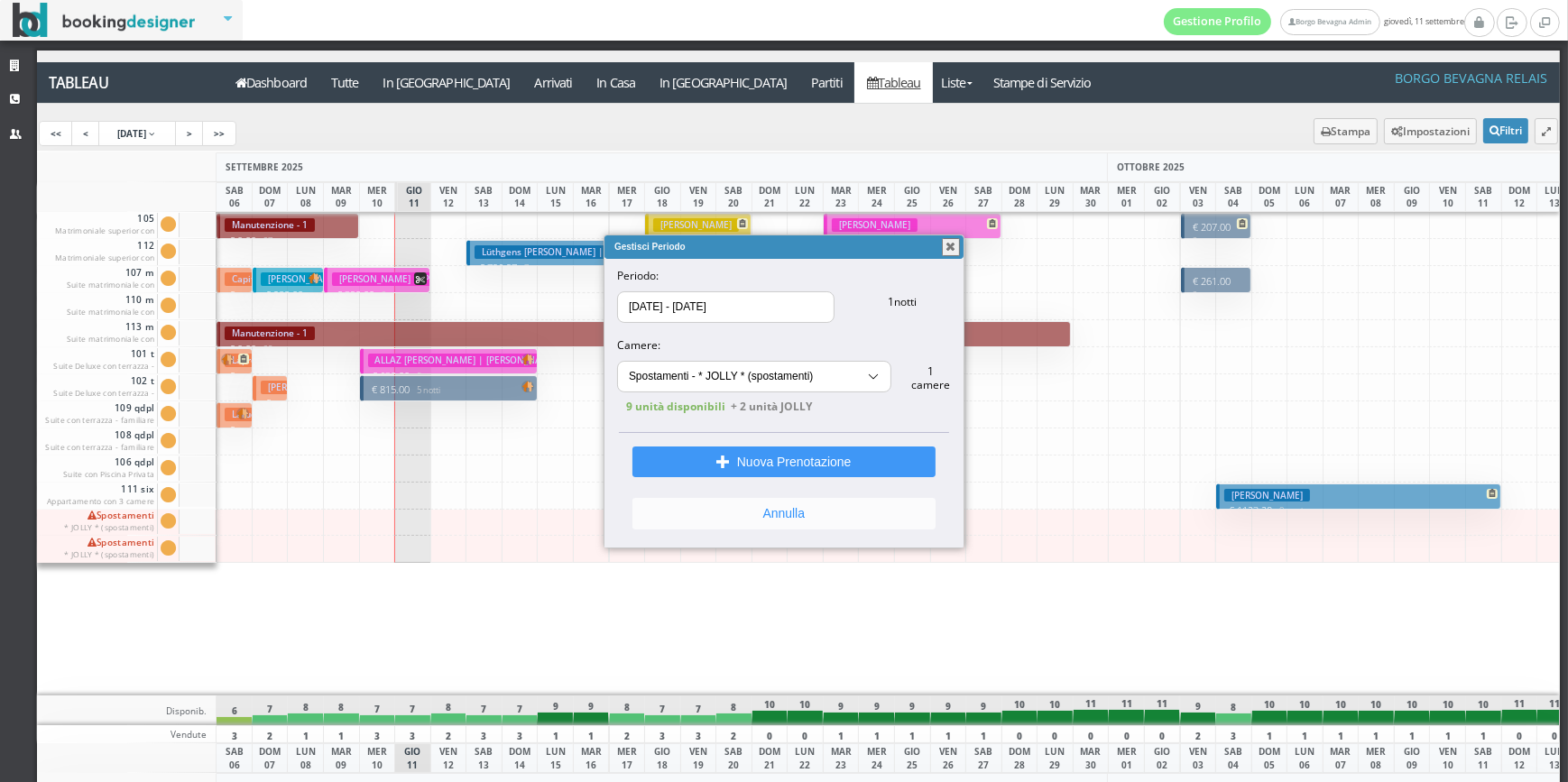
click at [734, 515] on button "Annulla" at bounding box center [783, 513] width 303 height 31
